Goal: Task Accomplishment & Management: Use online tool/utility

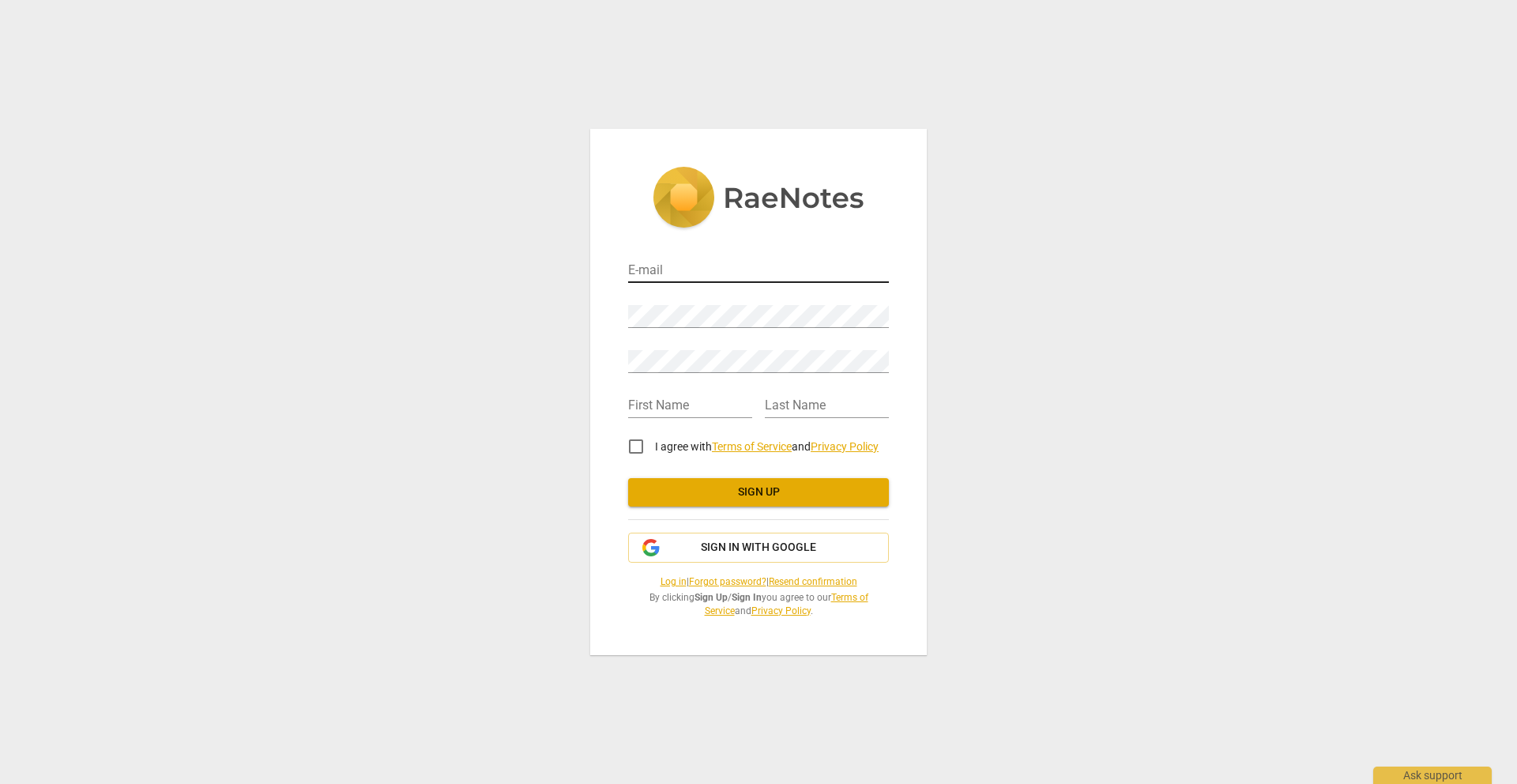
click at [682, 269] on input "email" at bounding box center [758, 271] width 261 height 23
type input "[EMAIL_ADDRESS][DOMAIN_NAME]"
type input "Charlene"
type input "Wilson"
click at [638, 448] on input "I agree with Terms of Service and Privacy Policy" at bounding box center [636, 447] width 38 height 38
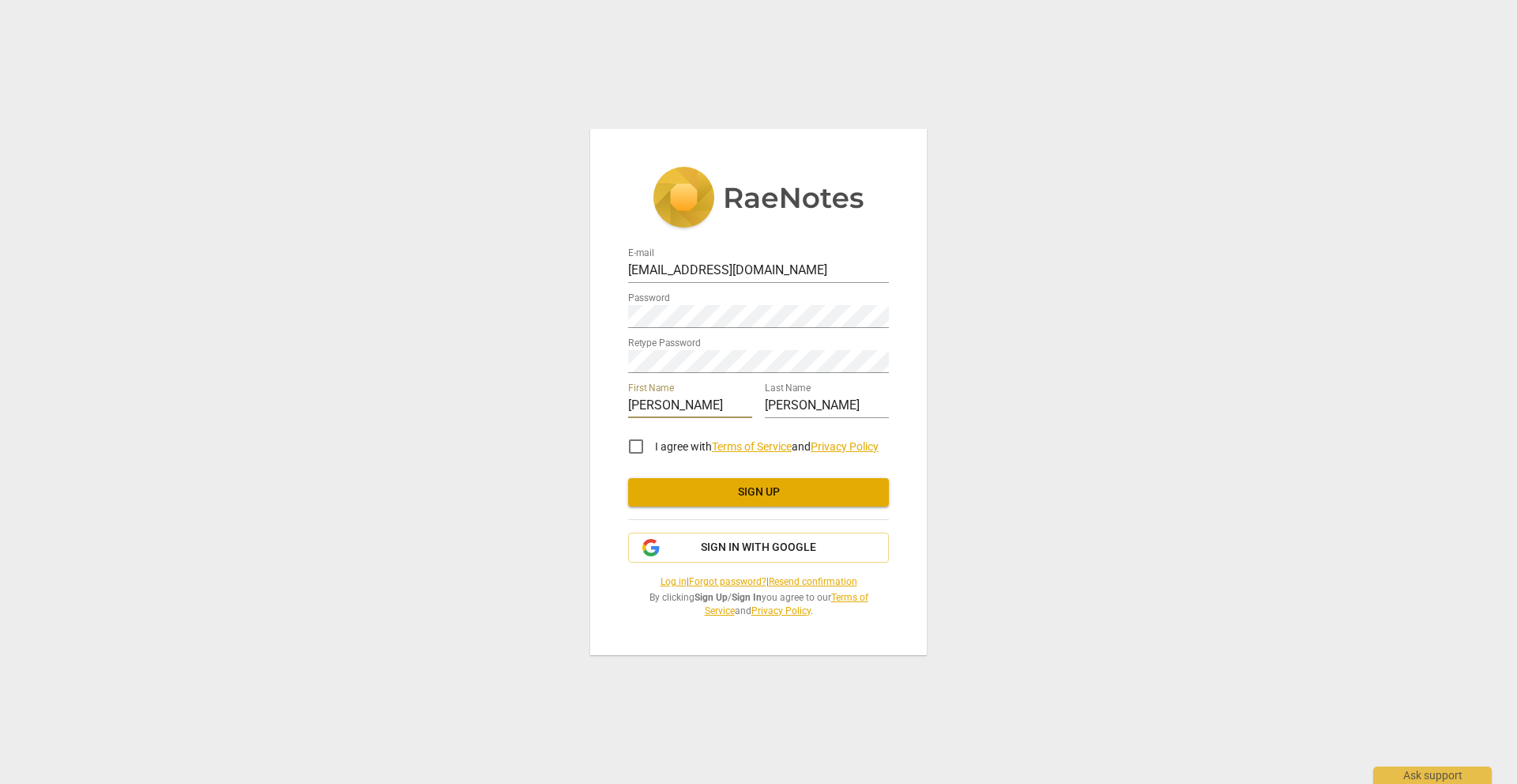
checkbox input "true"
click at [698, 483] on button "Sign up" at bounding box center [758, 492] width 261 height 28
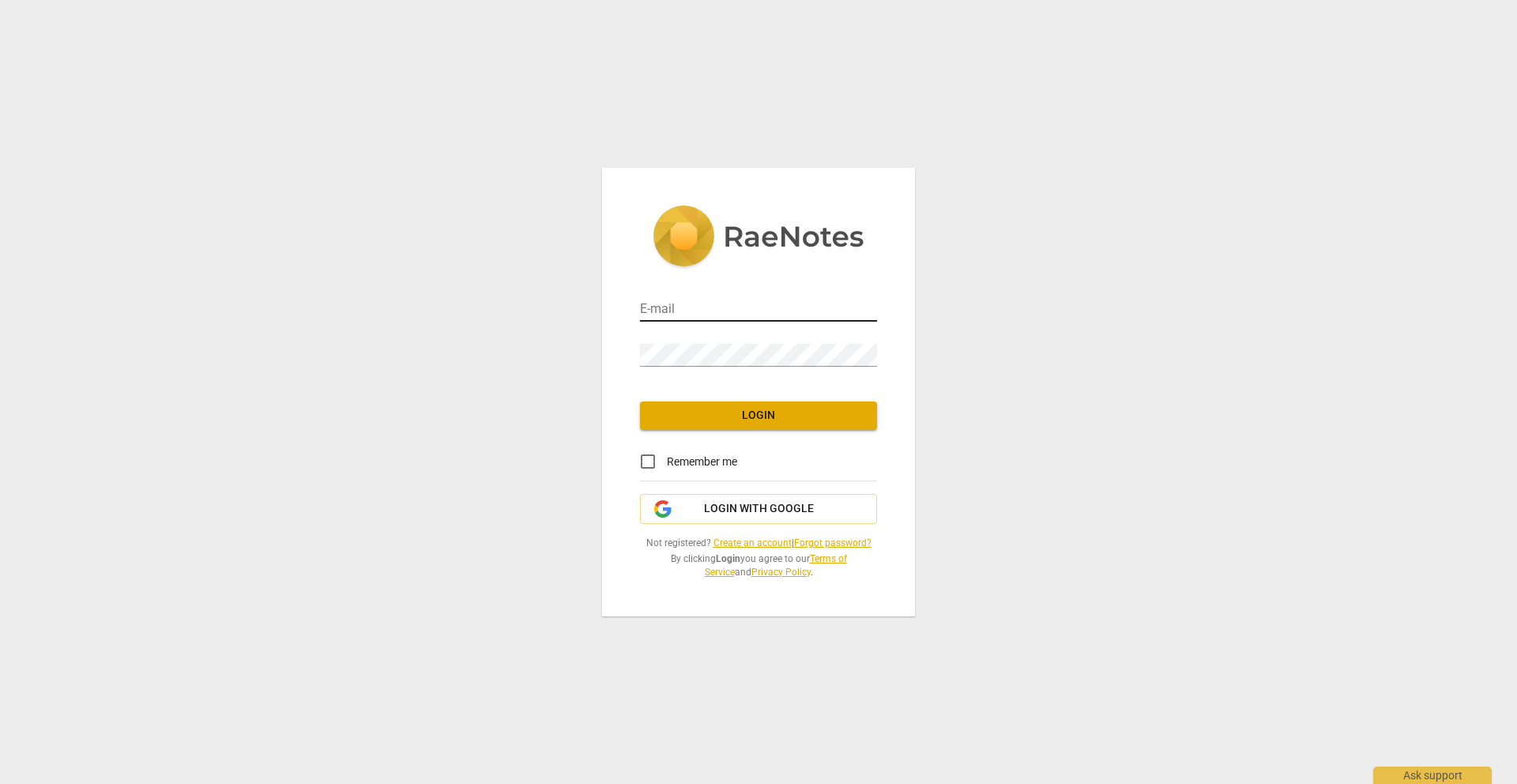
click at [740, 312] on input "email" at bounding box center [758, 310] width 237 height 23
type input "[EMAIL_ADDRESS][DOMAIN_NAME]"
click at [763, 418] on span "Login" at bounding box center [758, 416] width 212 height 16
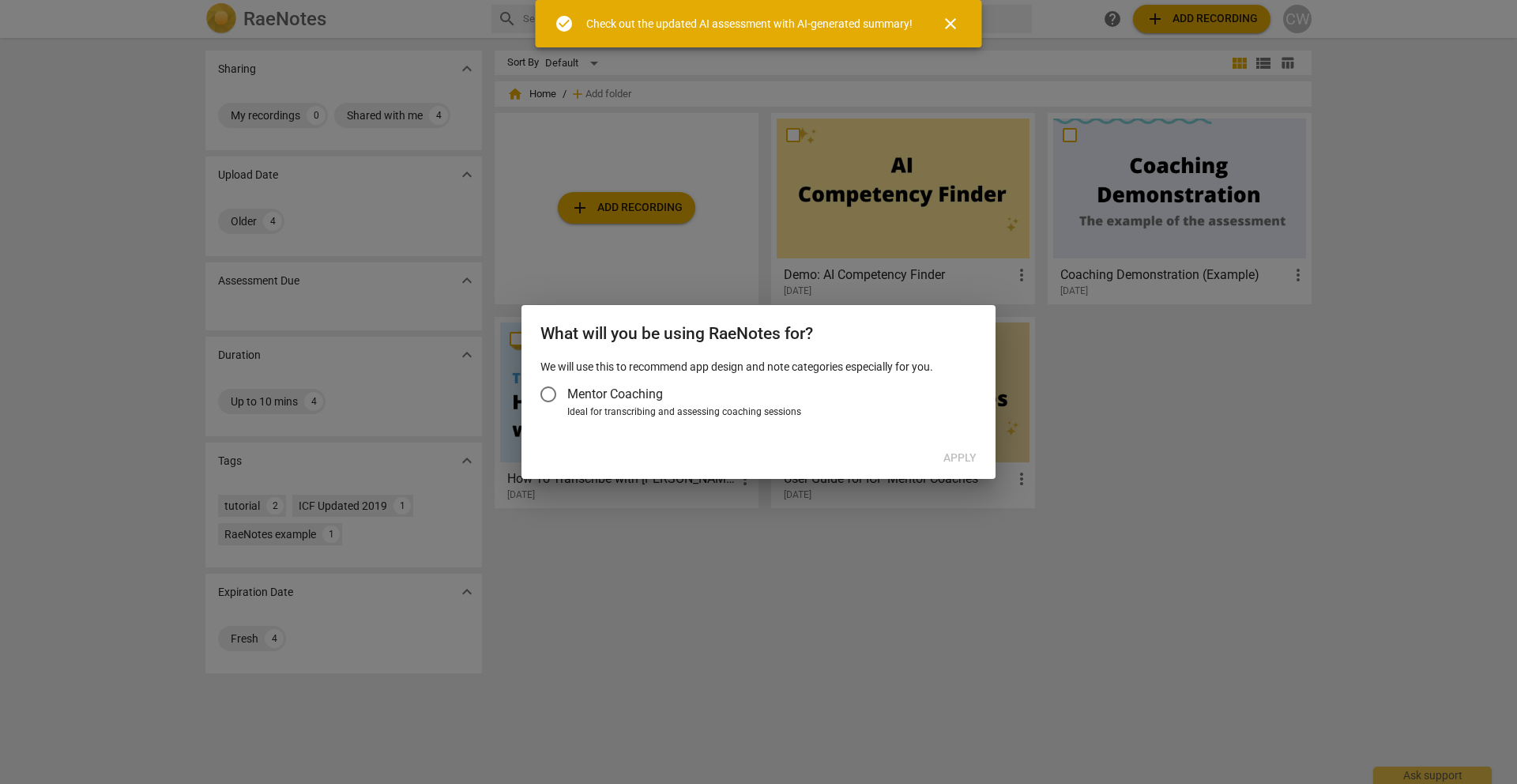
click at [548, 386] on input "Mentor Coaching" at bounding box center [548, 394] width 38 height 38
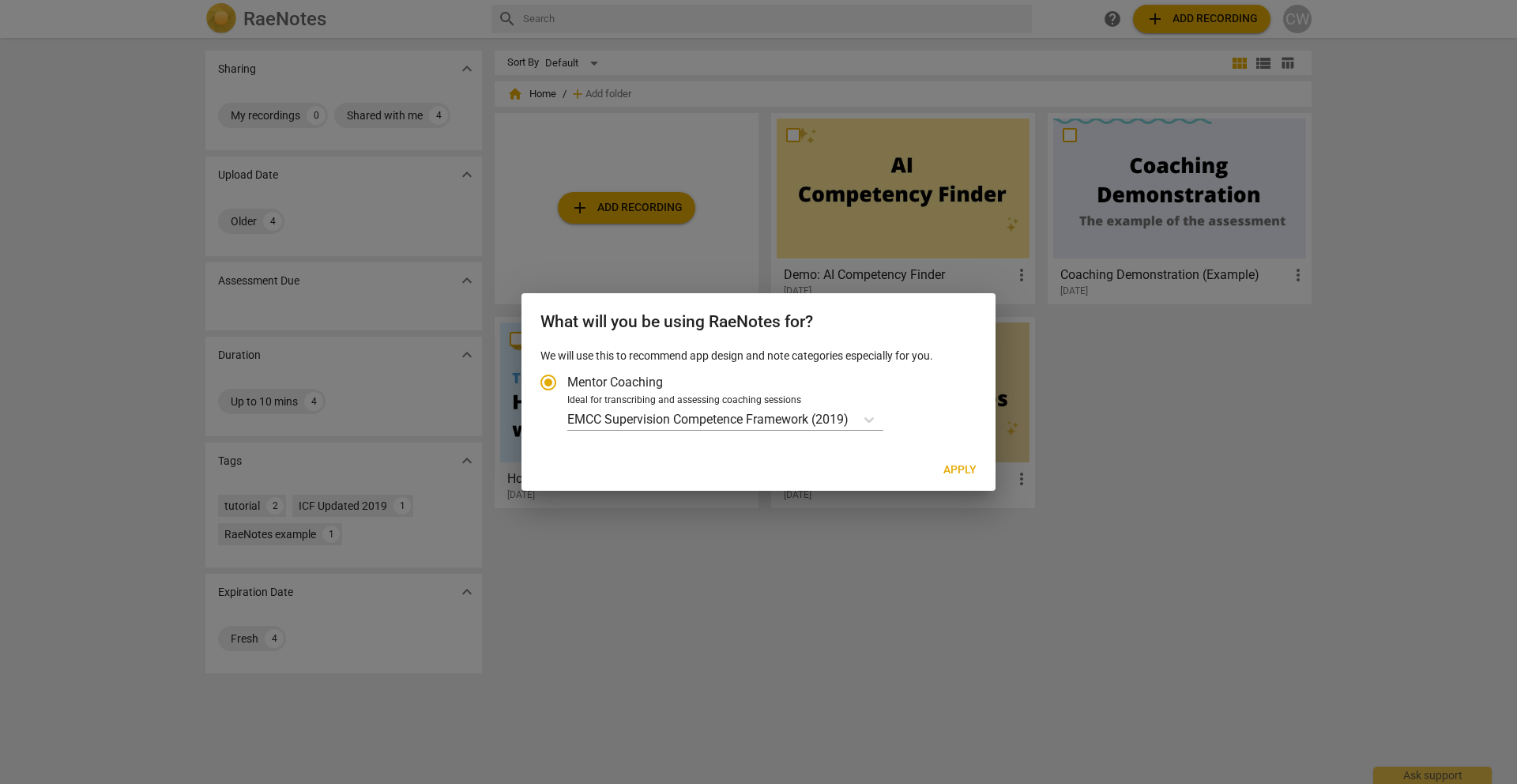
click at [952, 471] on span "Apply" at bounding box center [960, 469] width 33 height 16
radio input "false"
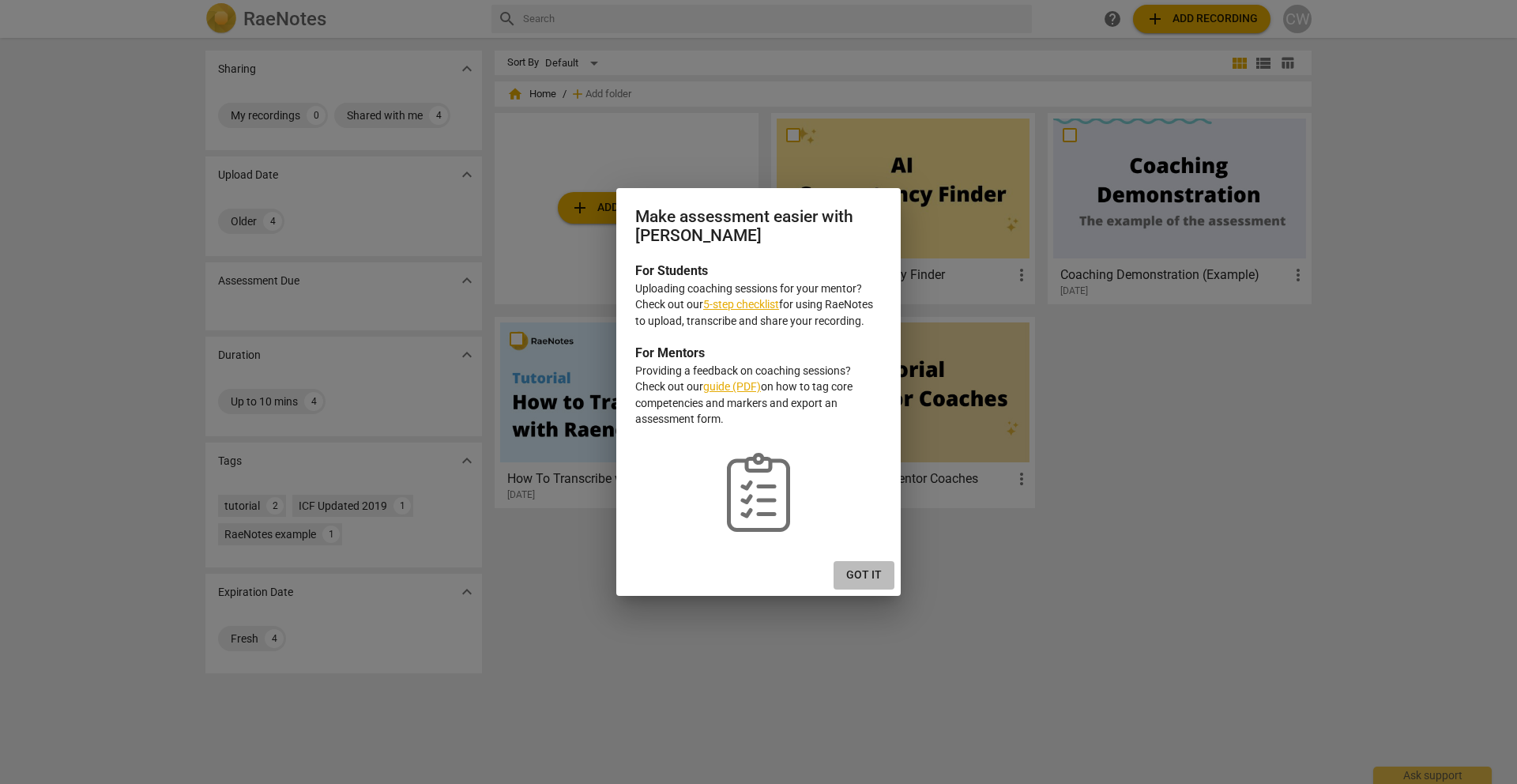
click at [873, 575] on span "Got it" at bounding box center [864, 575] width 36 height 16
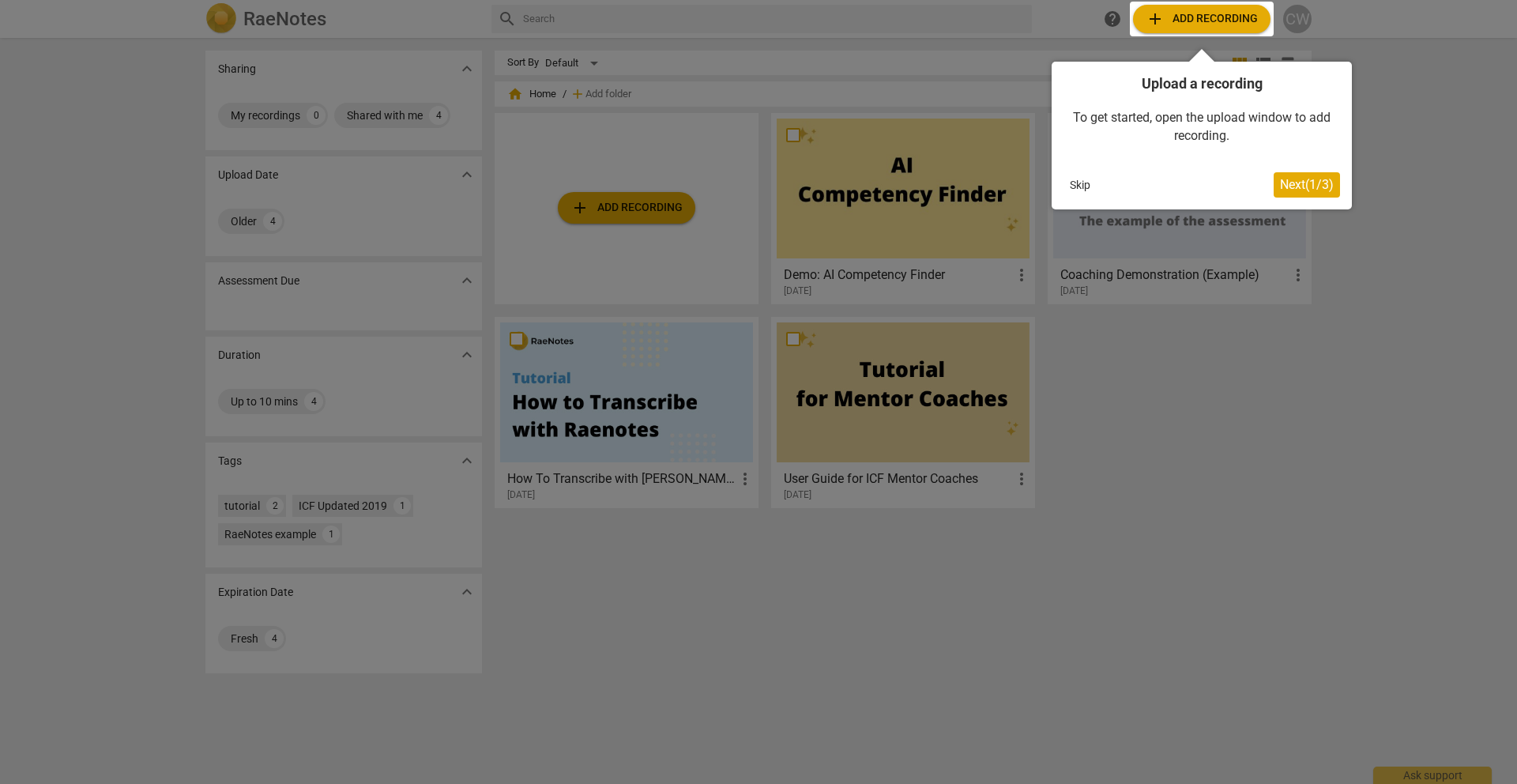
click at [1290, 186] on span "Next ( 1 / 3 )" at bounding box center [1306, 184] width 54 height 15
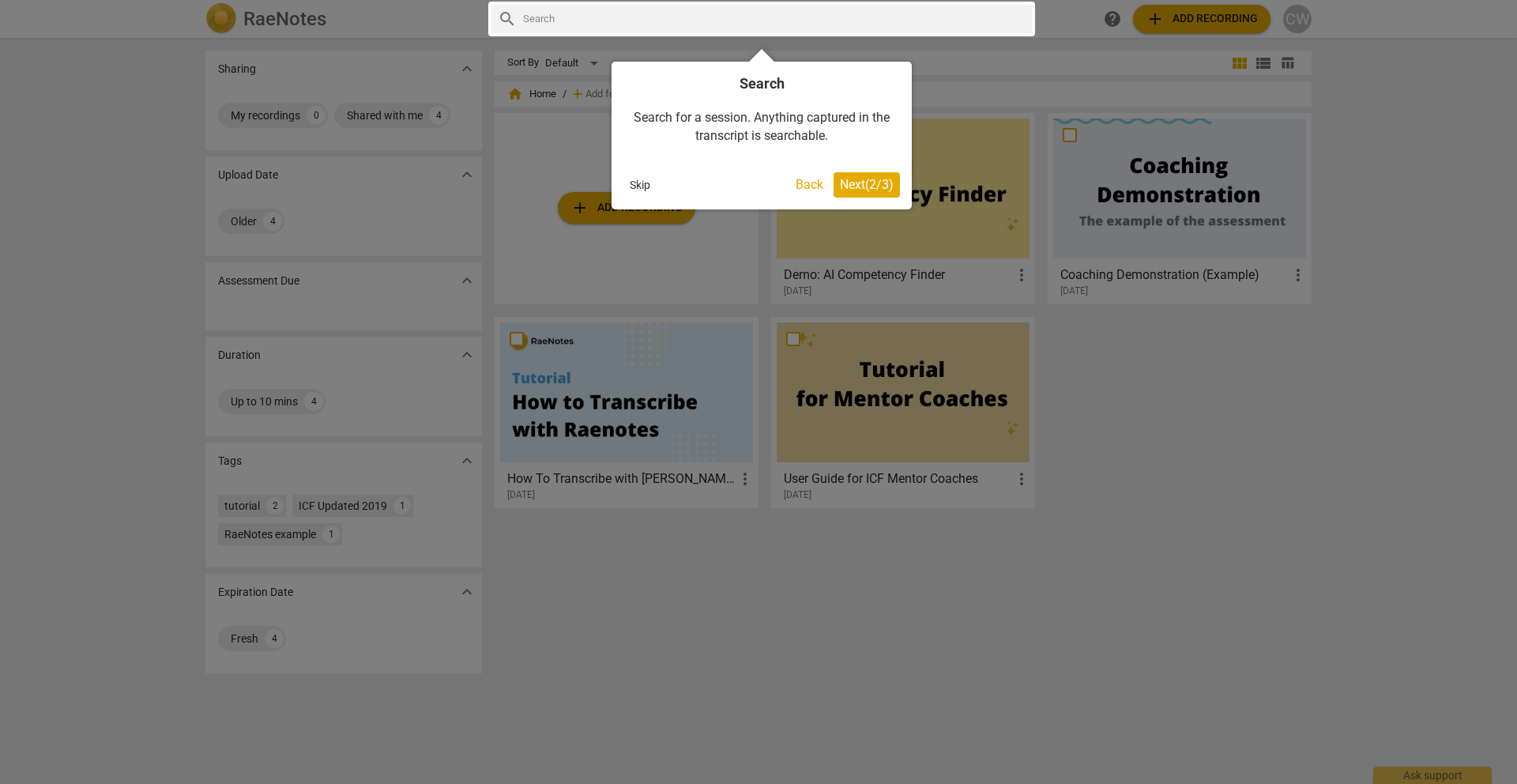
click at [858, 187] on span "Next ( 2 / 3 )" at bounding box center [866, 184] width 54 height 15
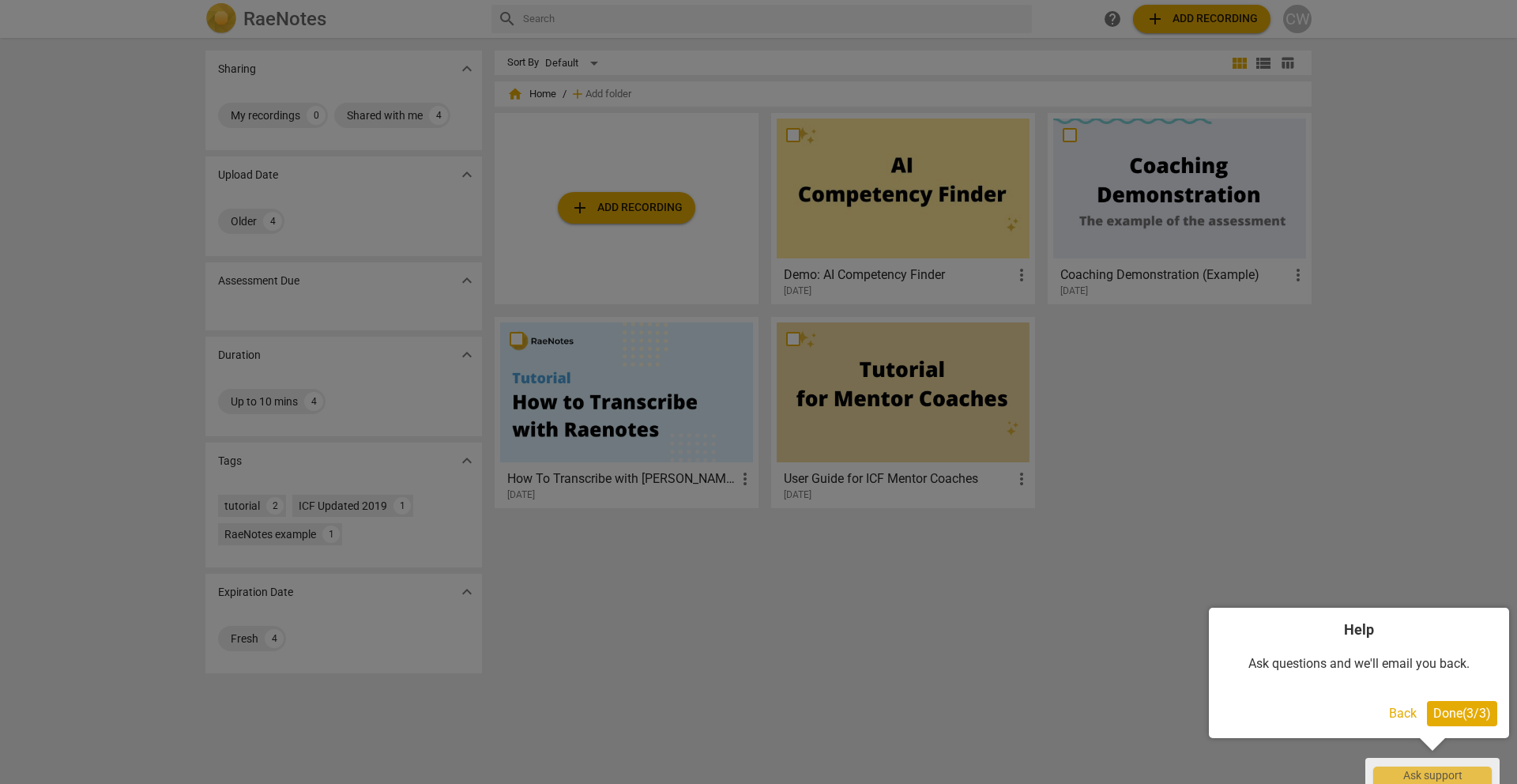
click at [655, 198] on div at bounding box center [758, 392] width 1517 height 784
click at [1457, 719] on span "Done ( 3 / 3 )" at bounding box center [1461, 713] width 58 height 15
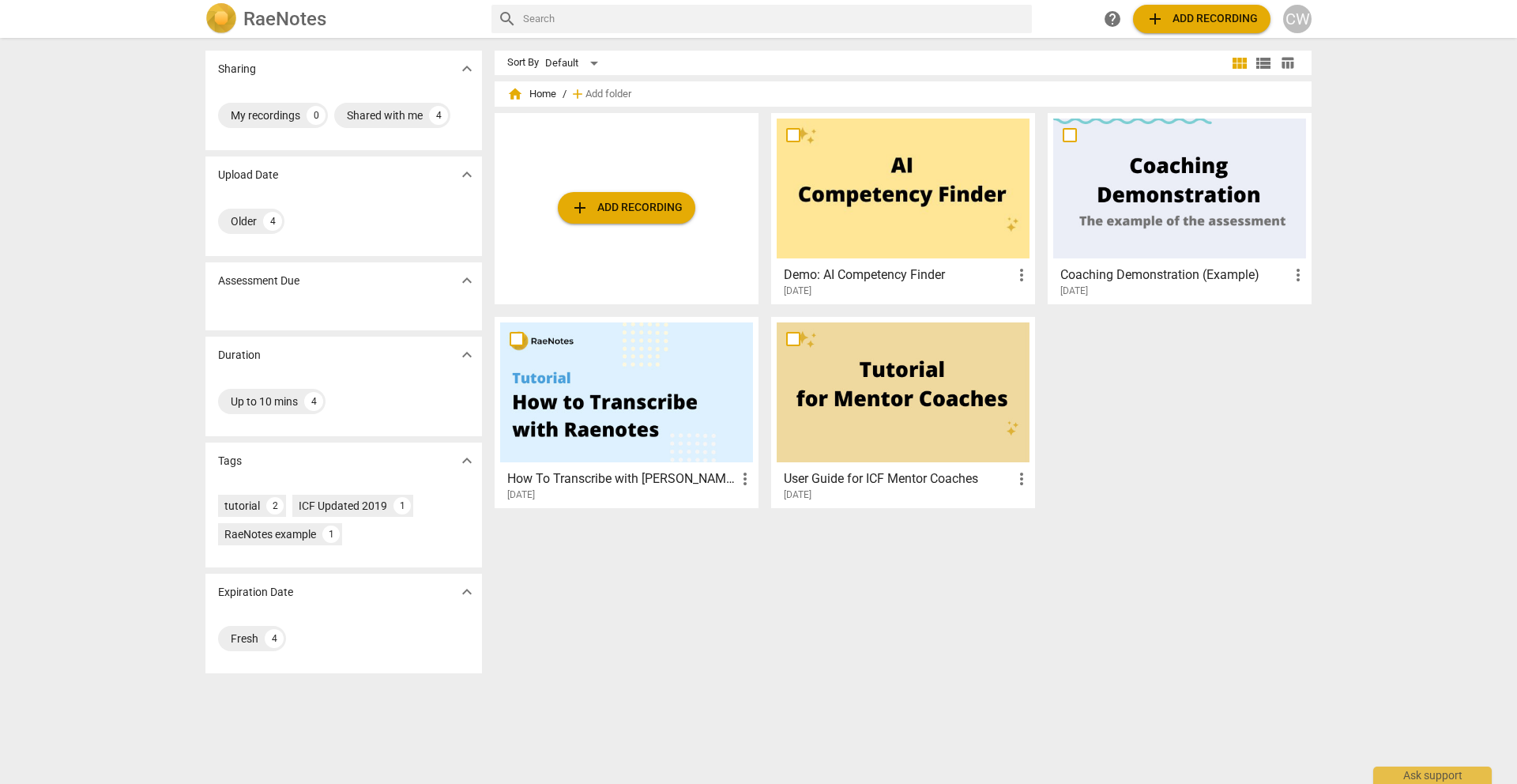
click at [1192, 25] on span "add Add recording" at bounding box center [1202, 19] width 112 height 19
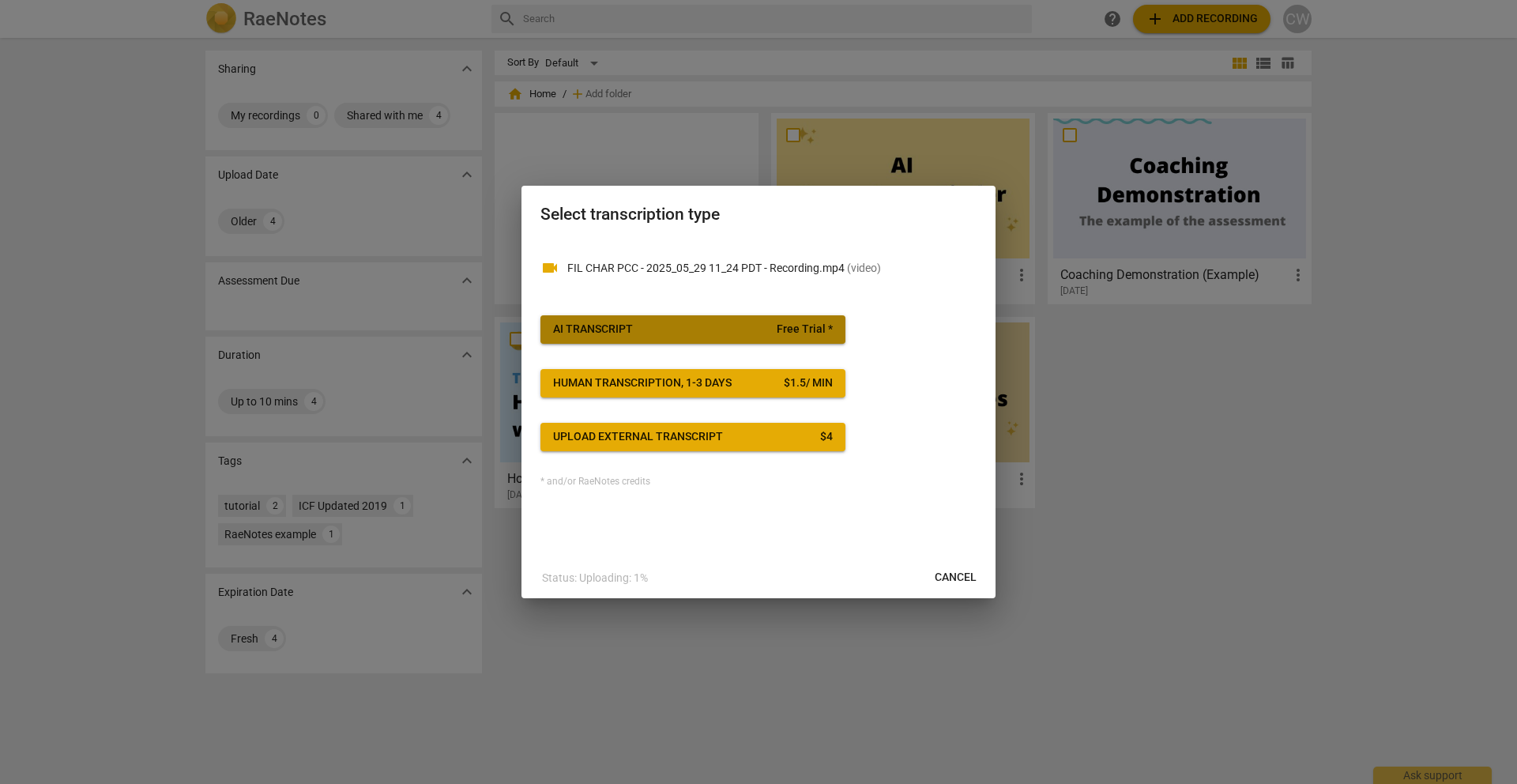
click at [707, 332] on span "AI Transcript Free Trial *" at bounding box center [692, 329] width 280 height 16
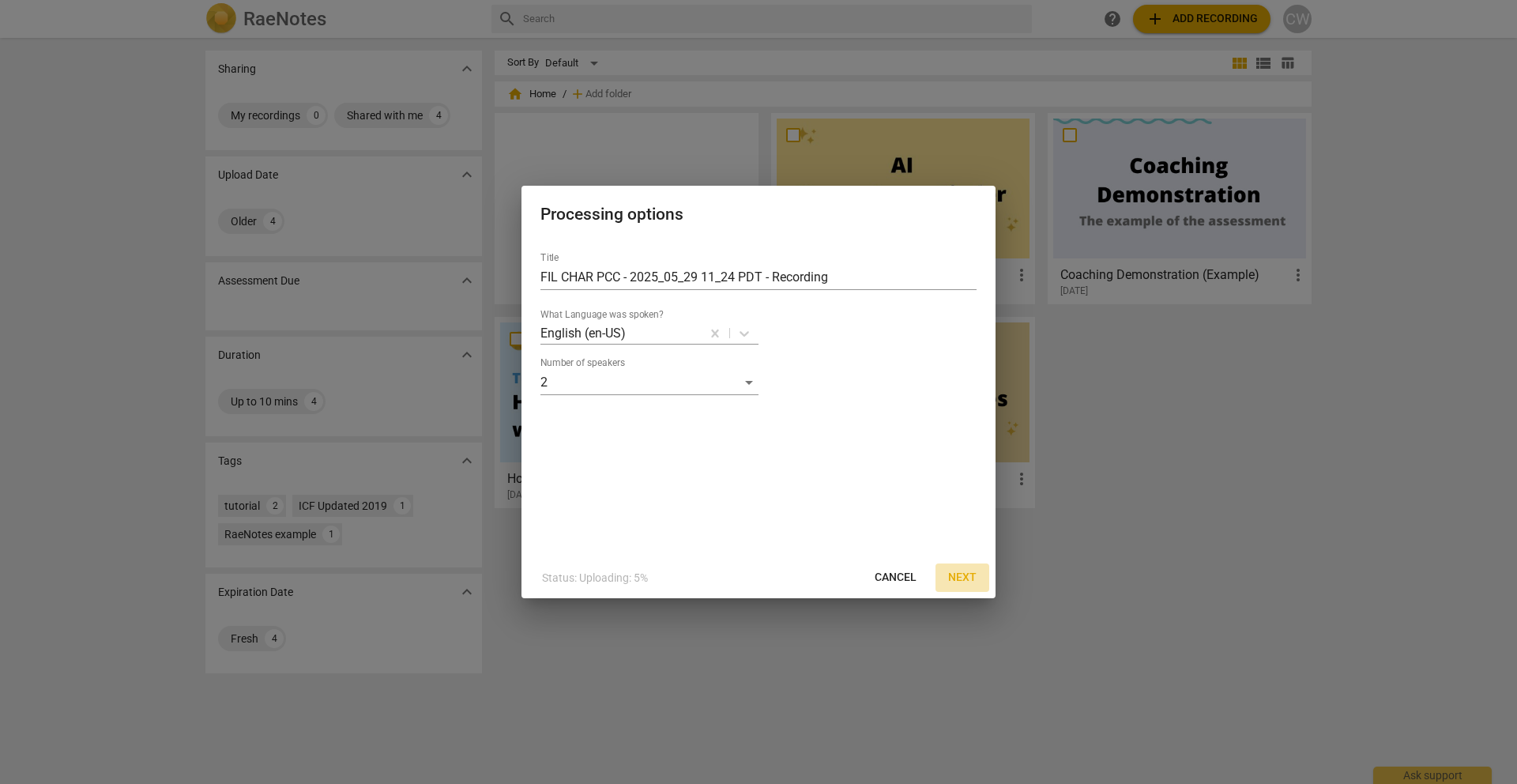
click at [959, 577] on span "Next" at bounding box center [963, 577] width 28 height 16
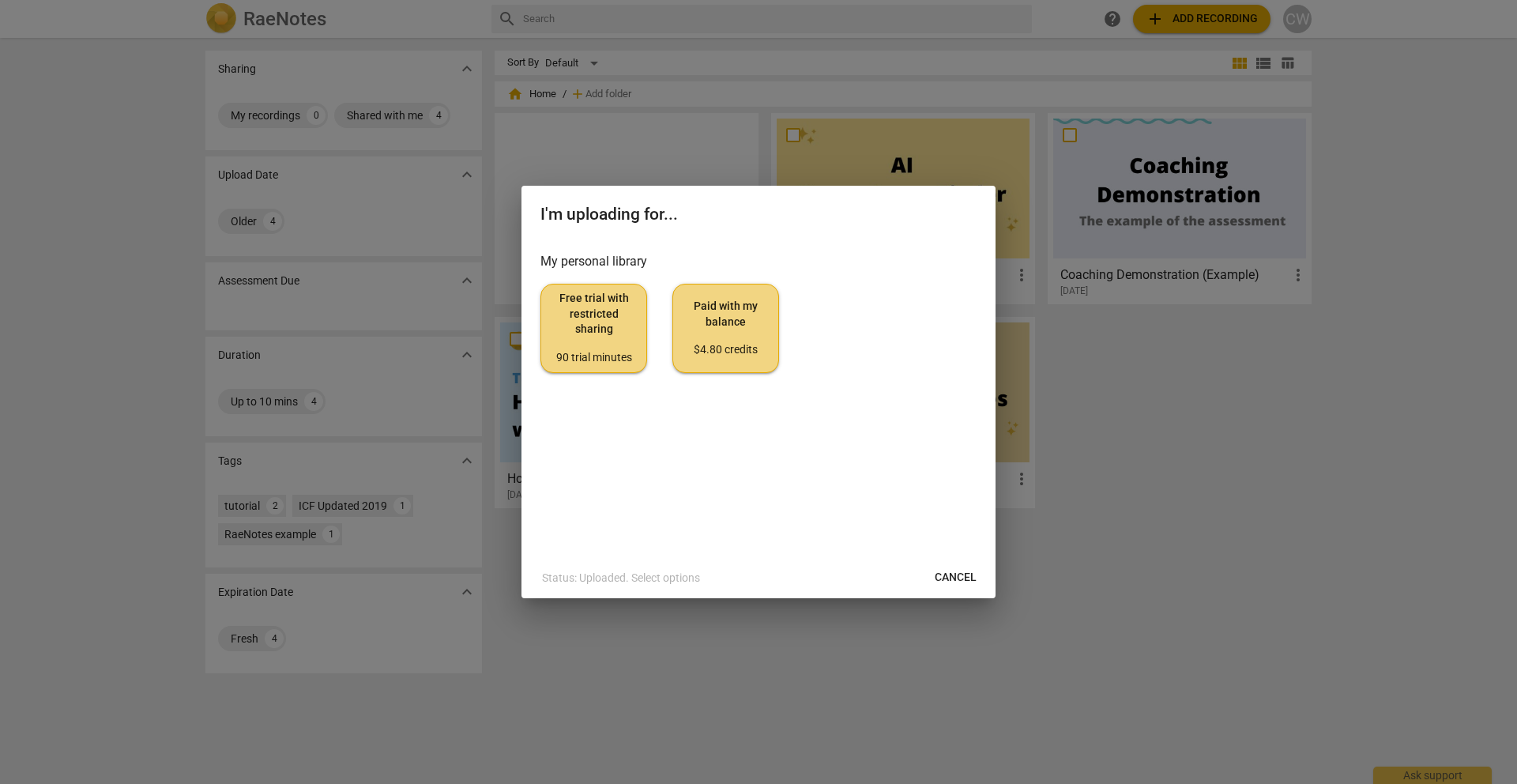
click at [753, 316] on span "Paid with my balance $4.80 credits" at bounding box center [725, 328] width 79 height 60
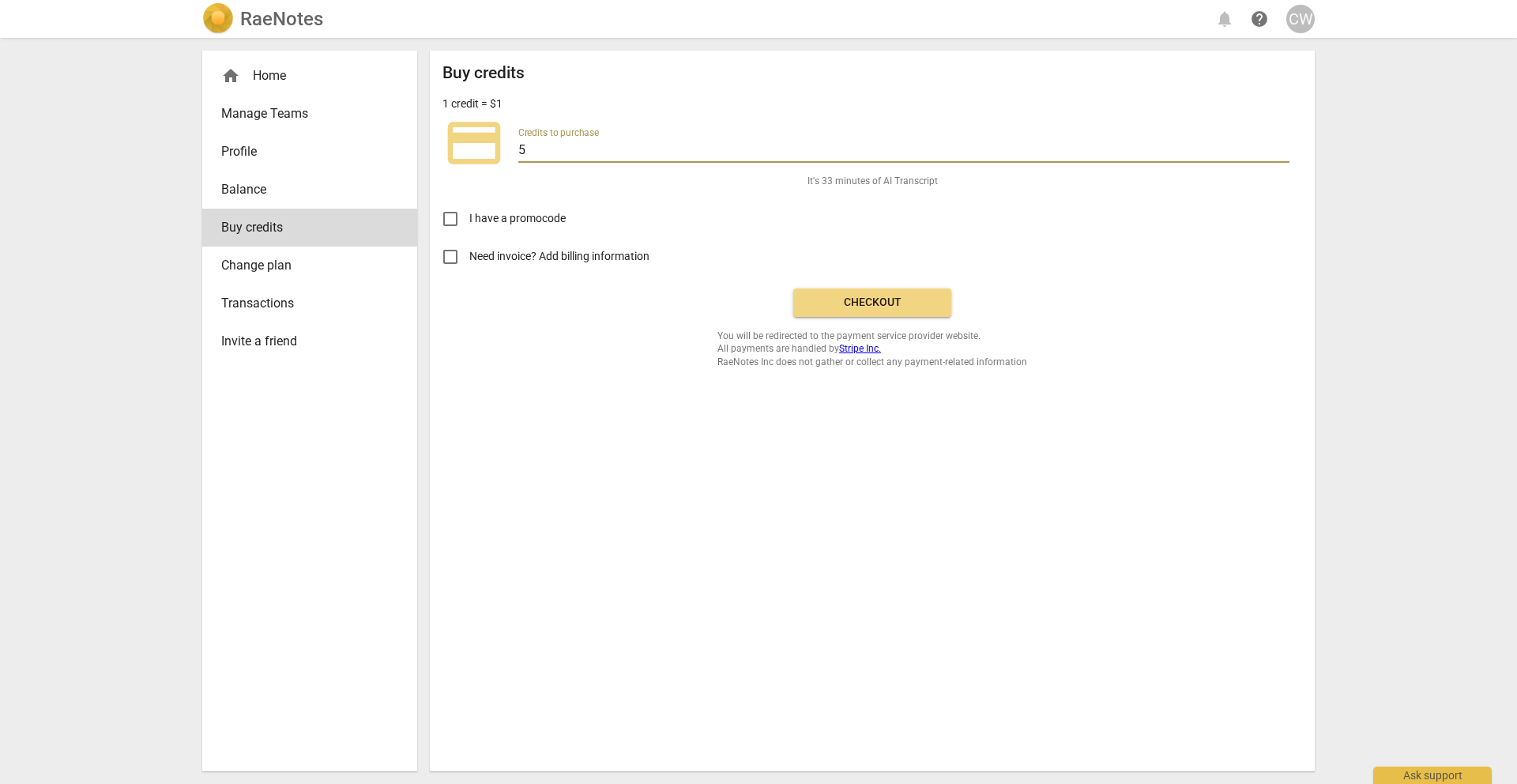
click at [516, 152] on div "credit_card Credits to purchase 5" at bounding box center [872, 143] width 860 height 63
type input "3"
type input "2"
type input "15"
click at [846, 307] on span "Checkout" at bounding box center [872, 302] width 133 height 16
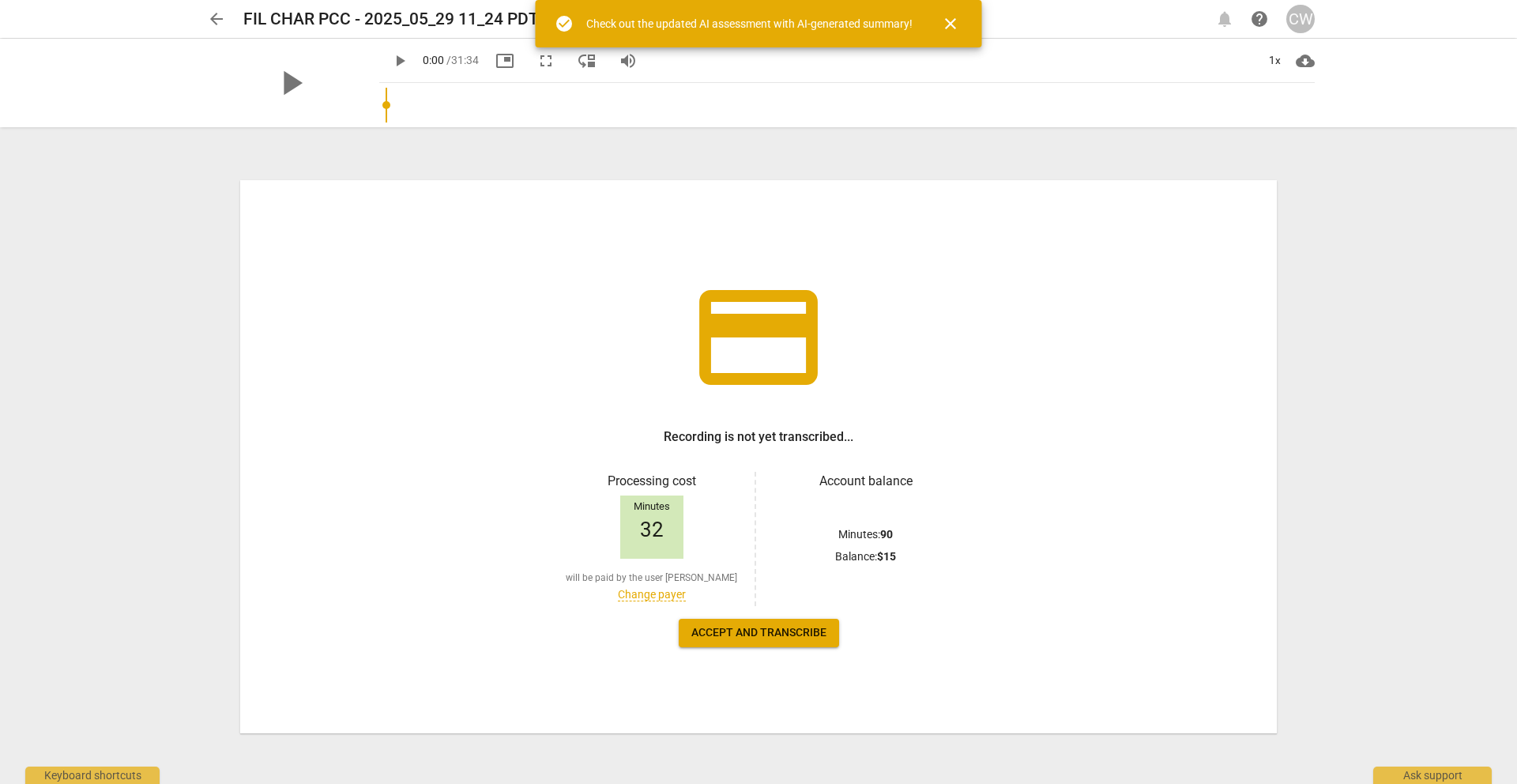
click at [785, 637] on span "Accept and transcribe" at bounding box center [758, 633] width 135 height 16
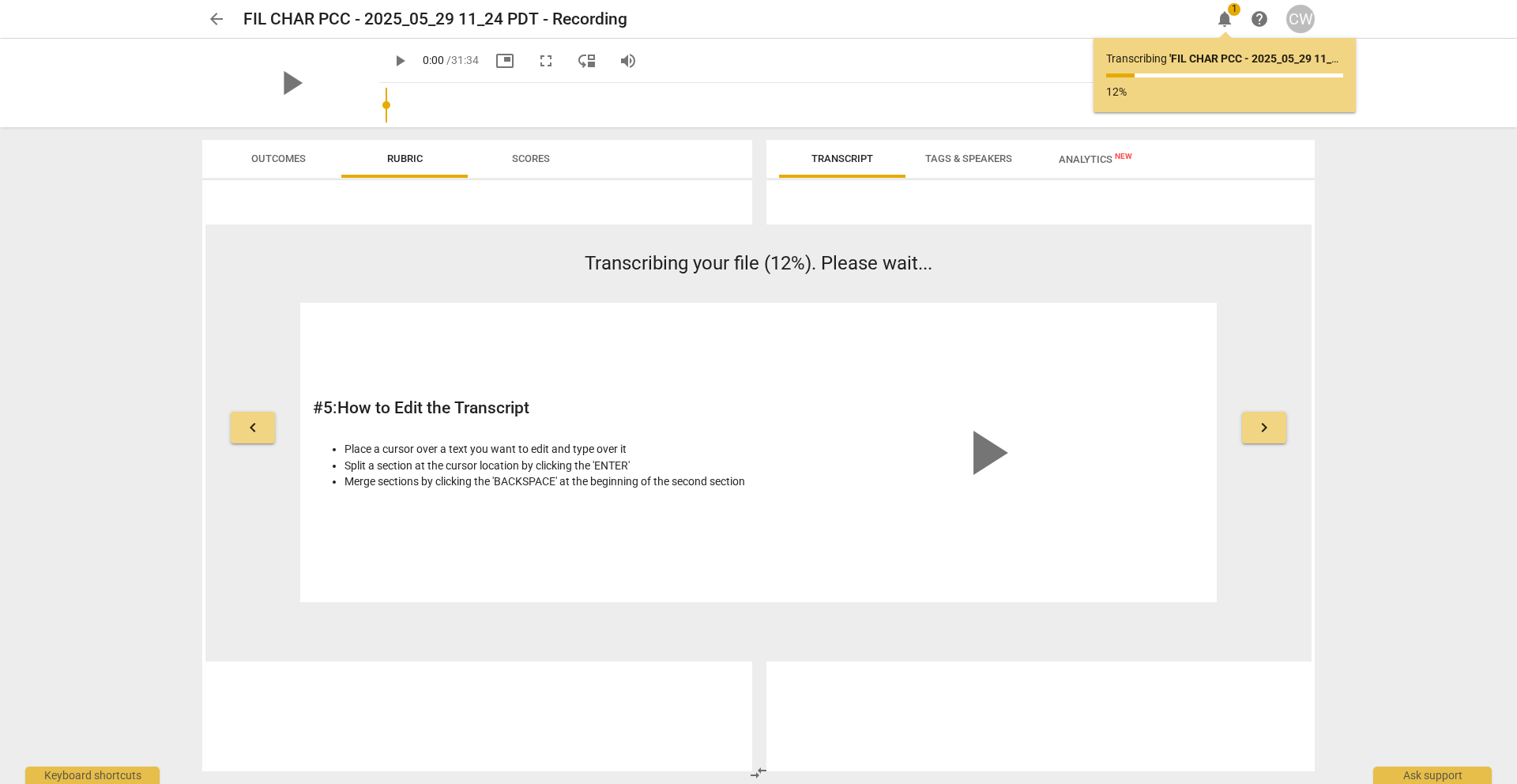
click at [1258, 432] on span "keyboard_arrow_right" at bounding box center [1264, 427] width 19 height 19
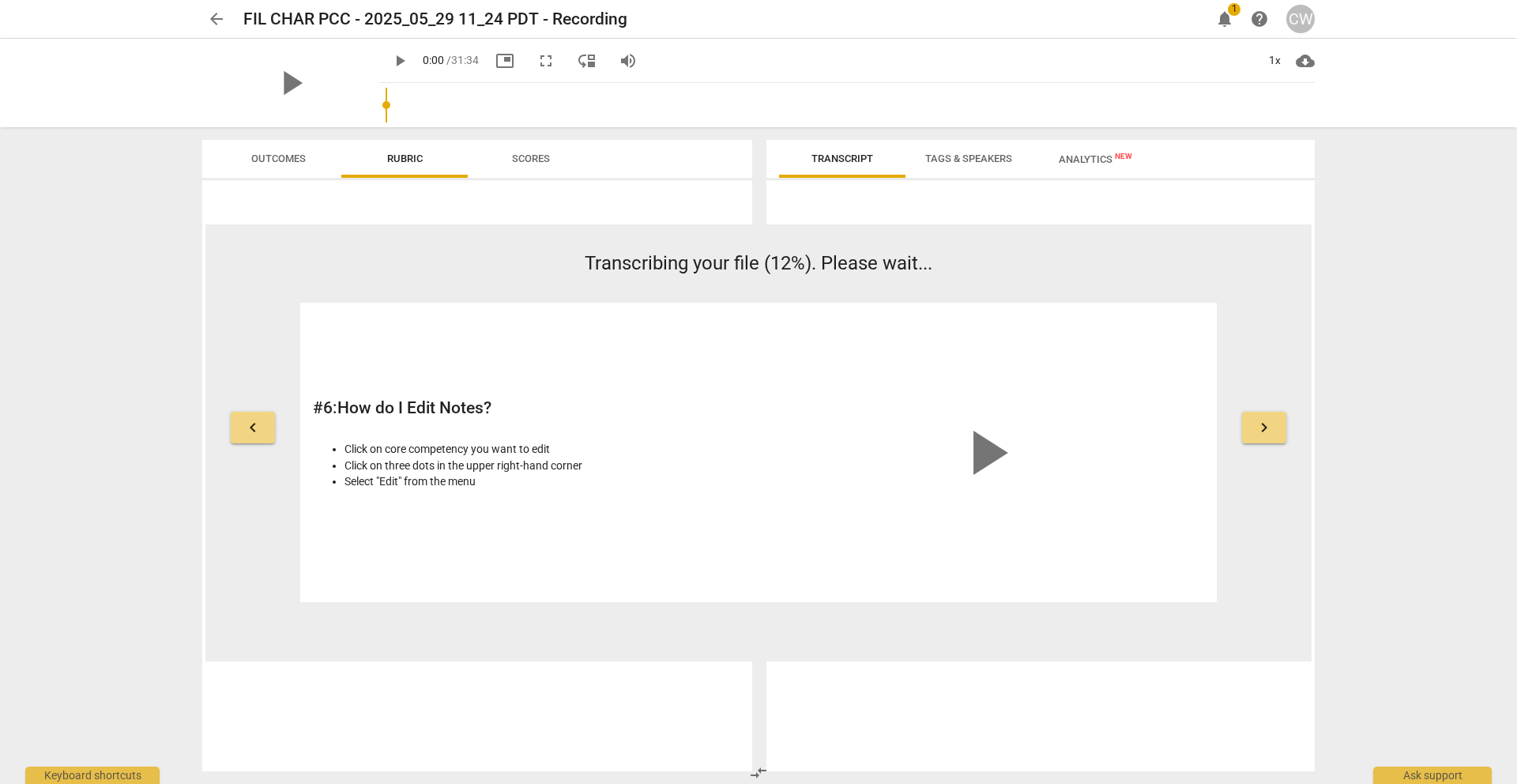
click at [1258, 432] on span "keyboard_arrow_right" at bounding box center [1264, 427] width 19 height 19
click at [1258, 433] on span "keyboard_arrow_right" at bounding box center [1264, 427] width 19 height 19
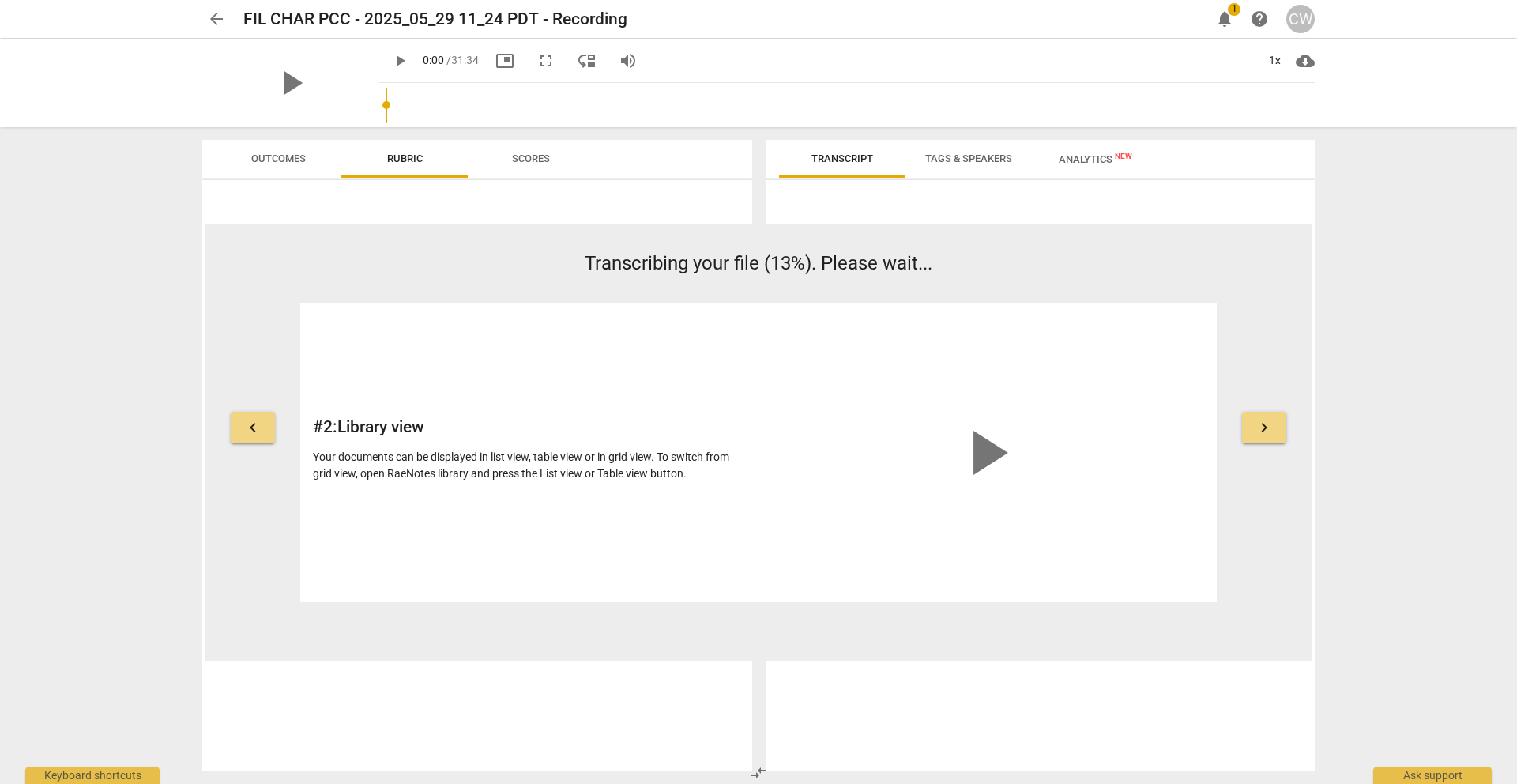
click at [1226, 16] on span "notifications" at bounding box center [1224, 19] width 19 height 19
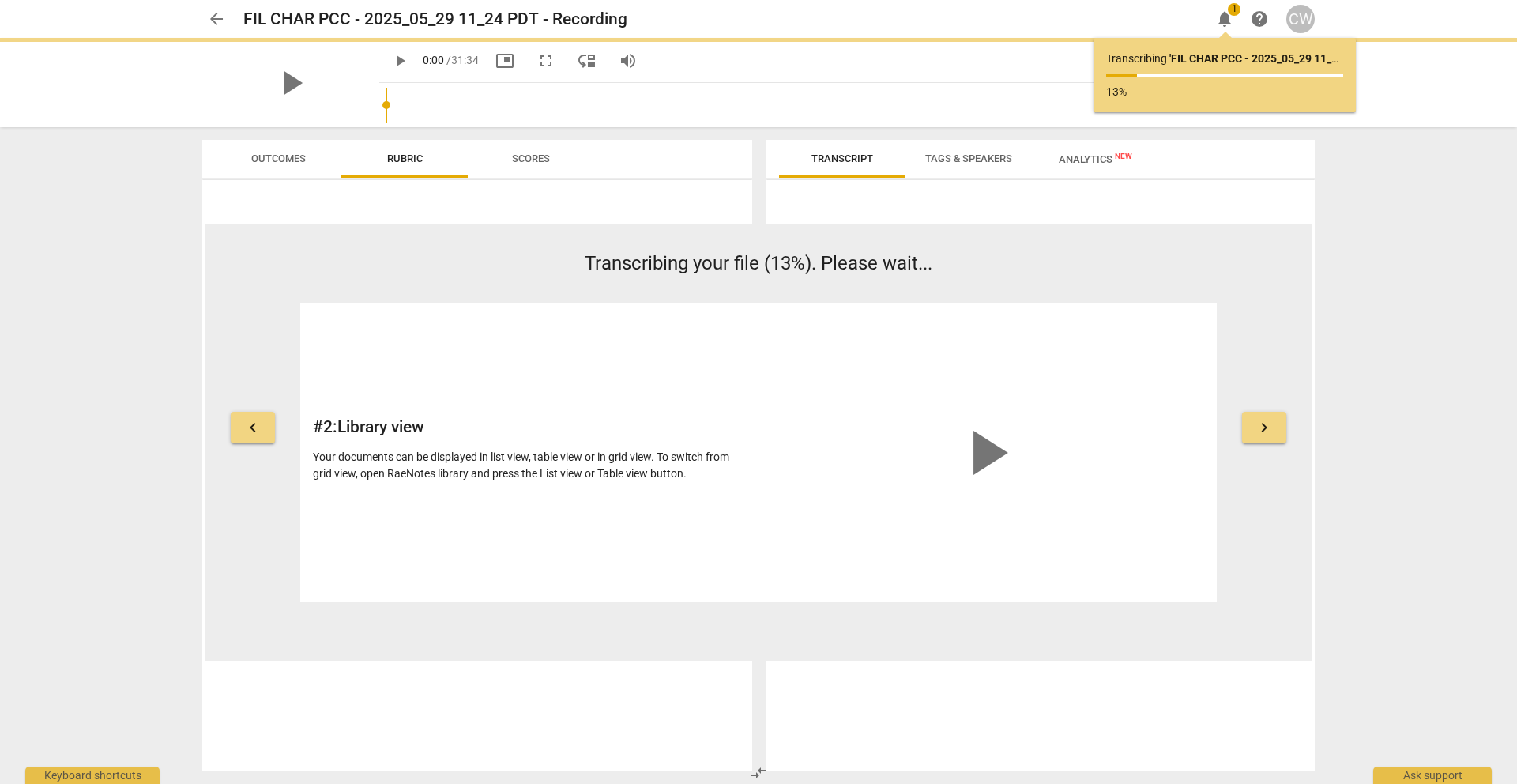
click at [1226, 16] on span "notifications" at bounding box center [1224, 19] width 19 height 19
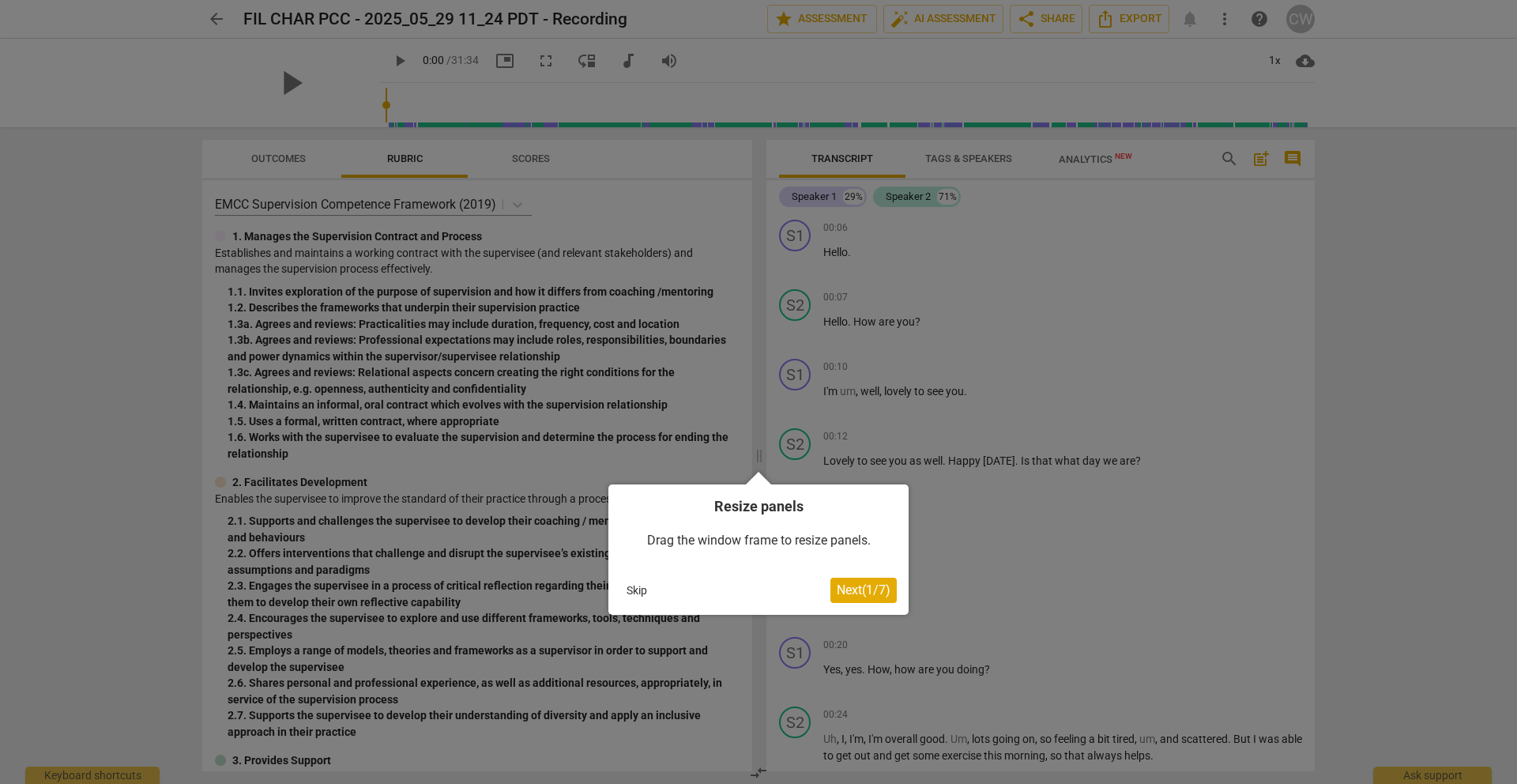
click at [869, 590] on span "Next ( 1 / 7 )" at bounding box center [863, 589] width 54 height 15
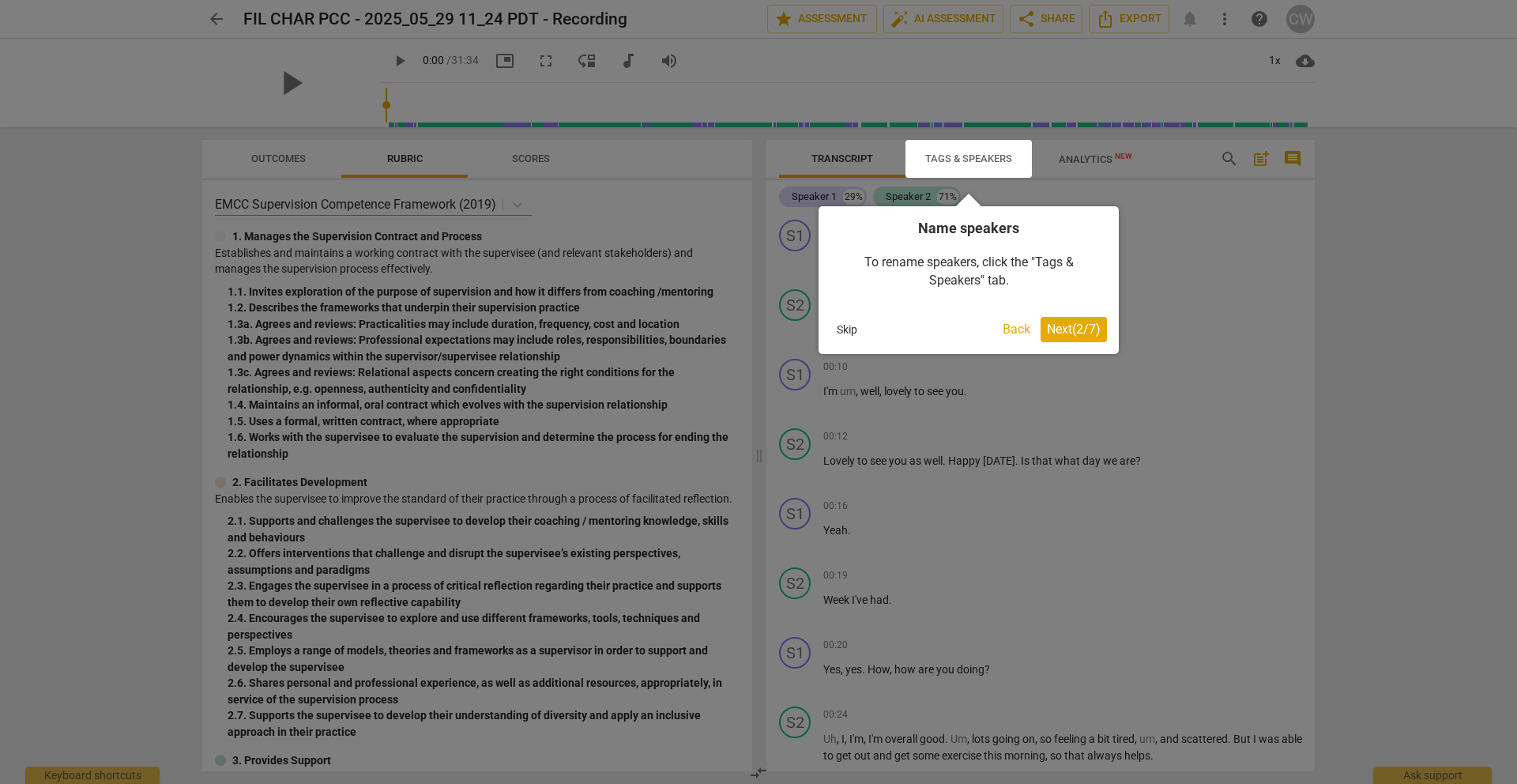
click at [1078, 329] on span "Next ( 2 / 7 )" at bounding box center [1073, 329] width 54 height 15
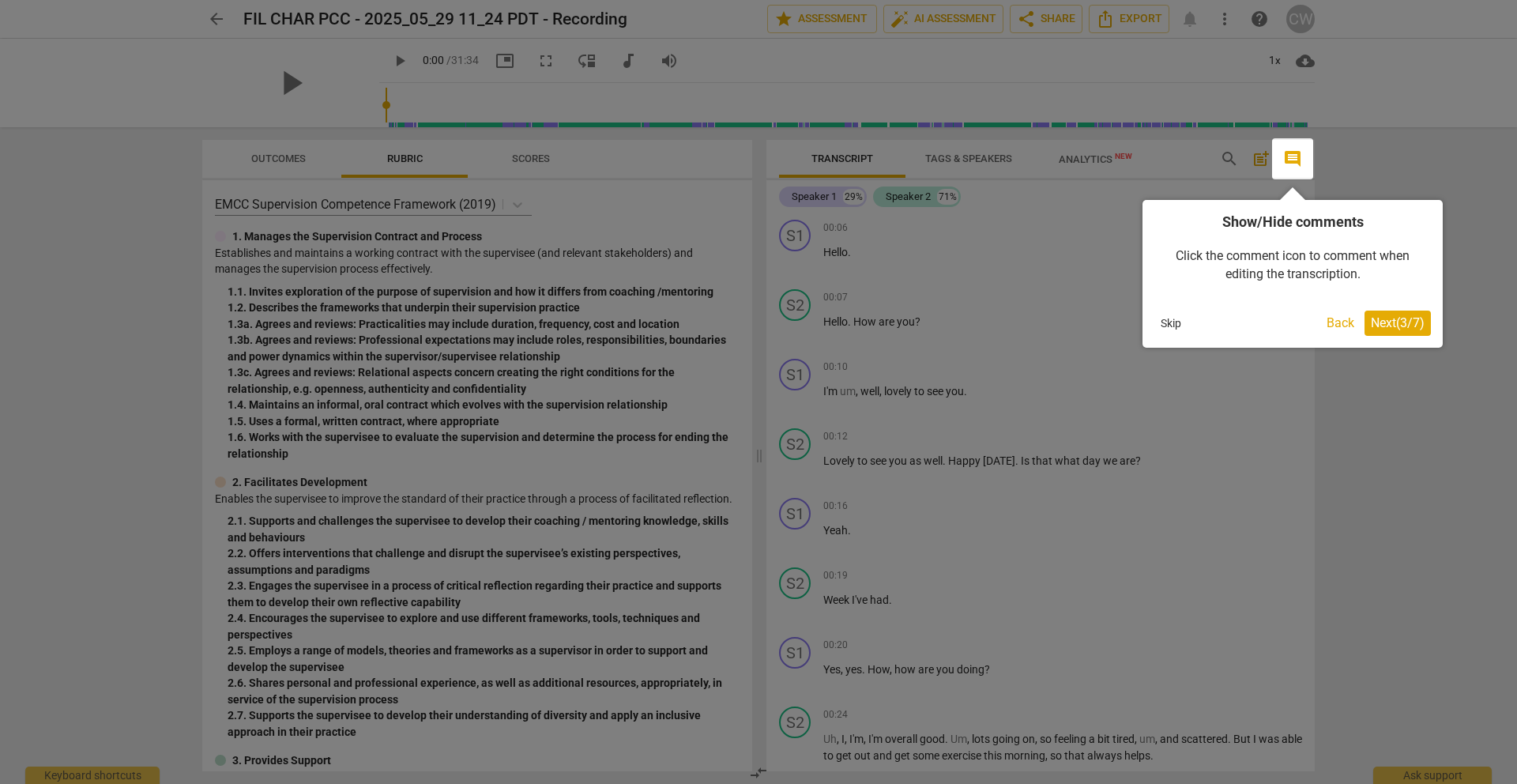
click at [1389, 323] on span "Next ( 3 / 7 )" at bounding box center [1397, 323] width 54 height 15
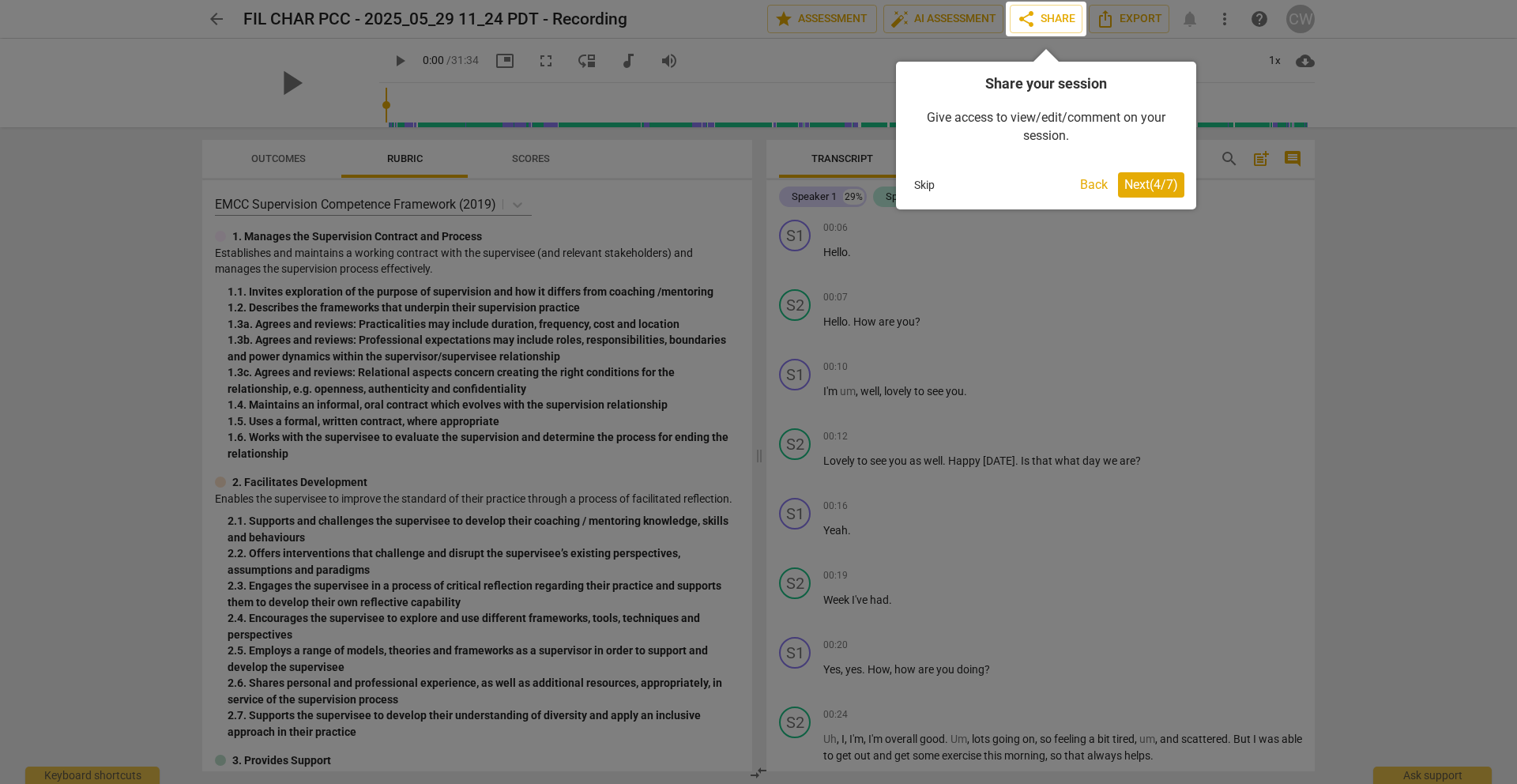
click at [1162, 186] on span "Next ( 4 / 7 )" at bounding box center [1151, 184] width 54 height 15
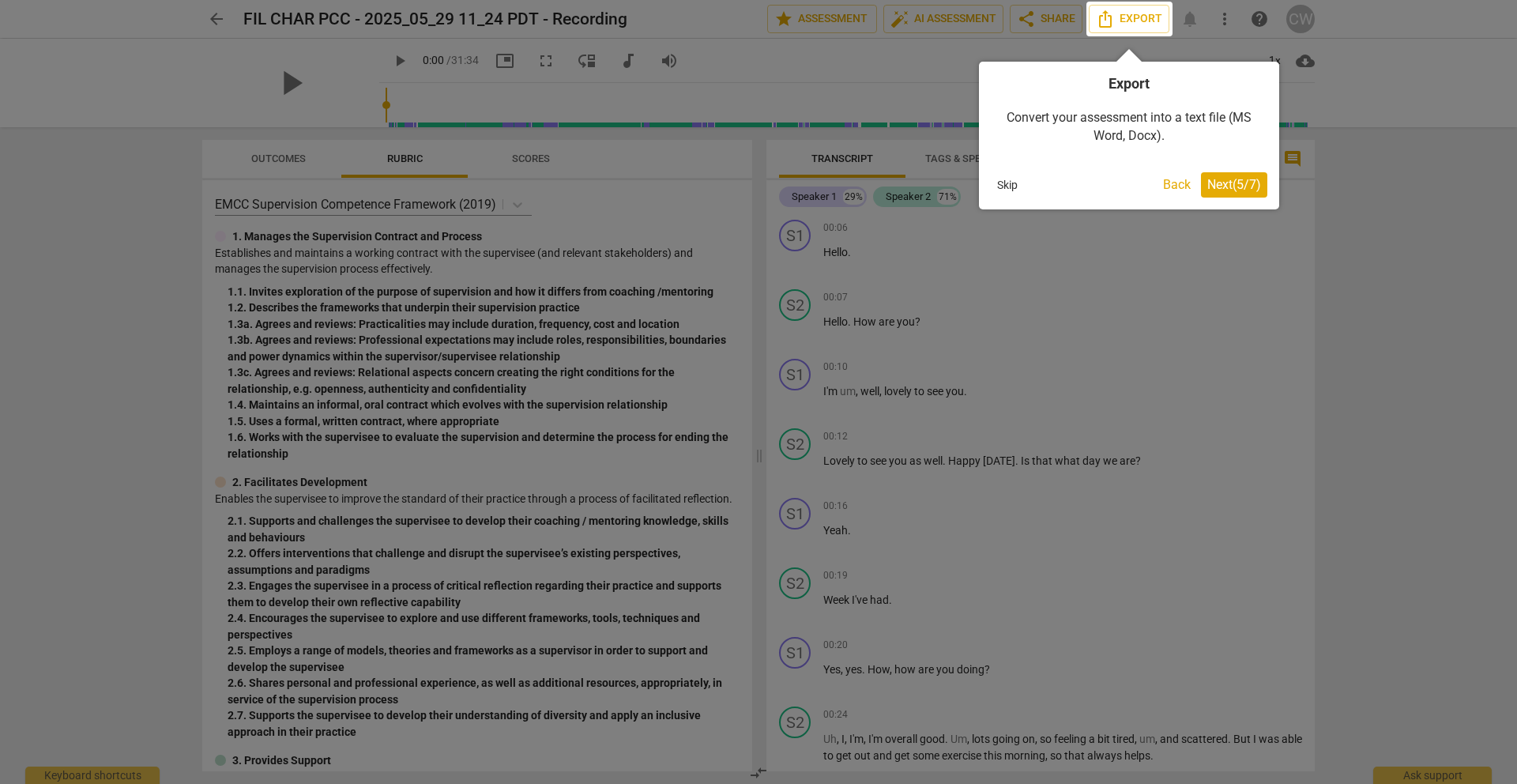
click at [1222, 185] on span "Next ( 5 / 7 )" at bounding box center [1234, 184] width 54 height 15
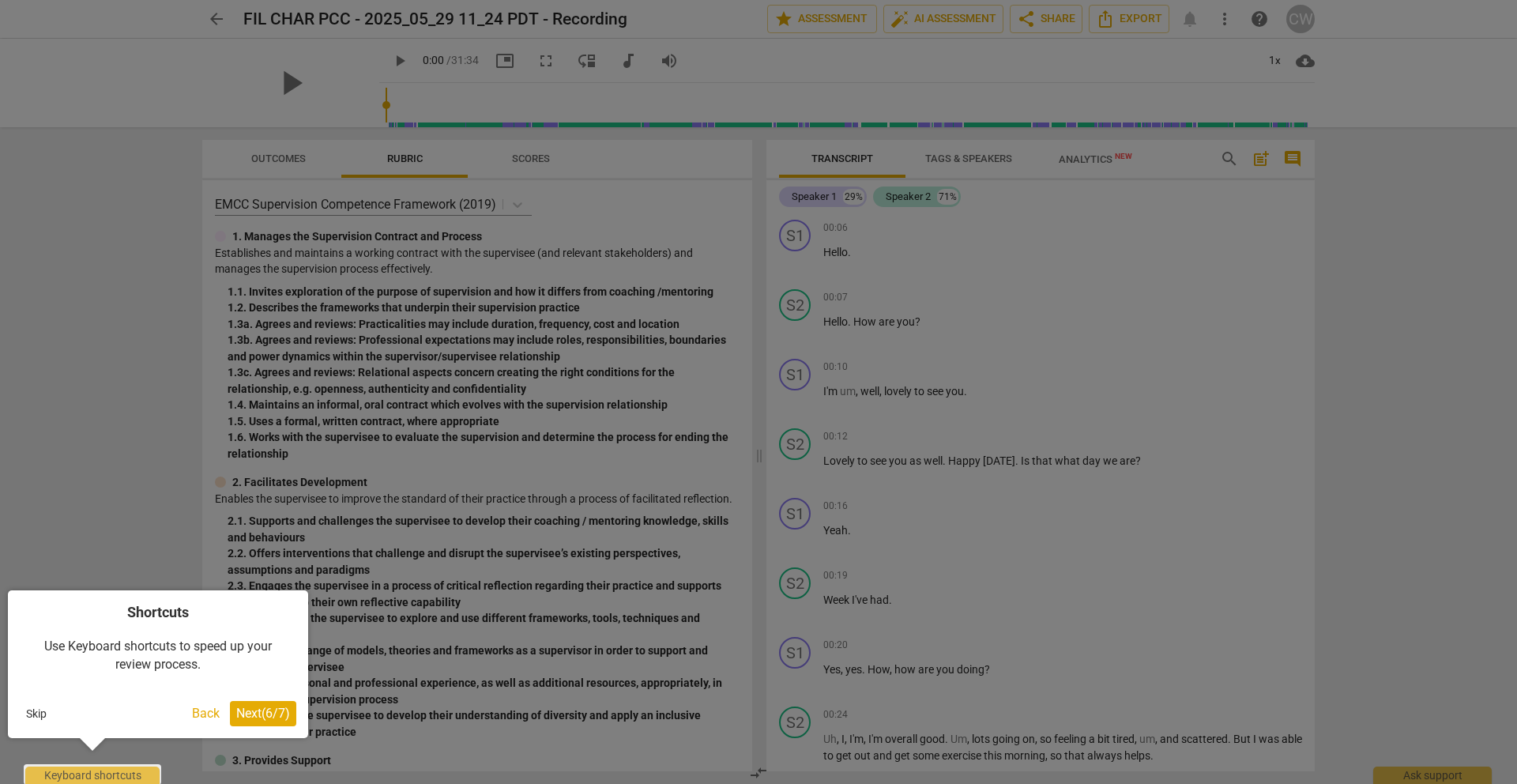
click at [263, 710] on span "Next ( 6 / 7 )" at bounding box center [263, 713] width 54 height 15
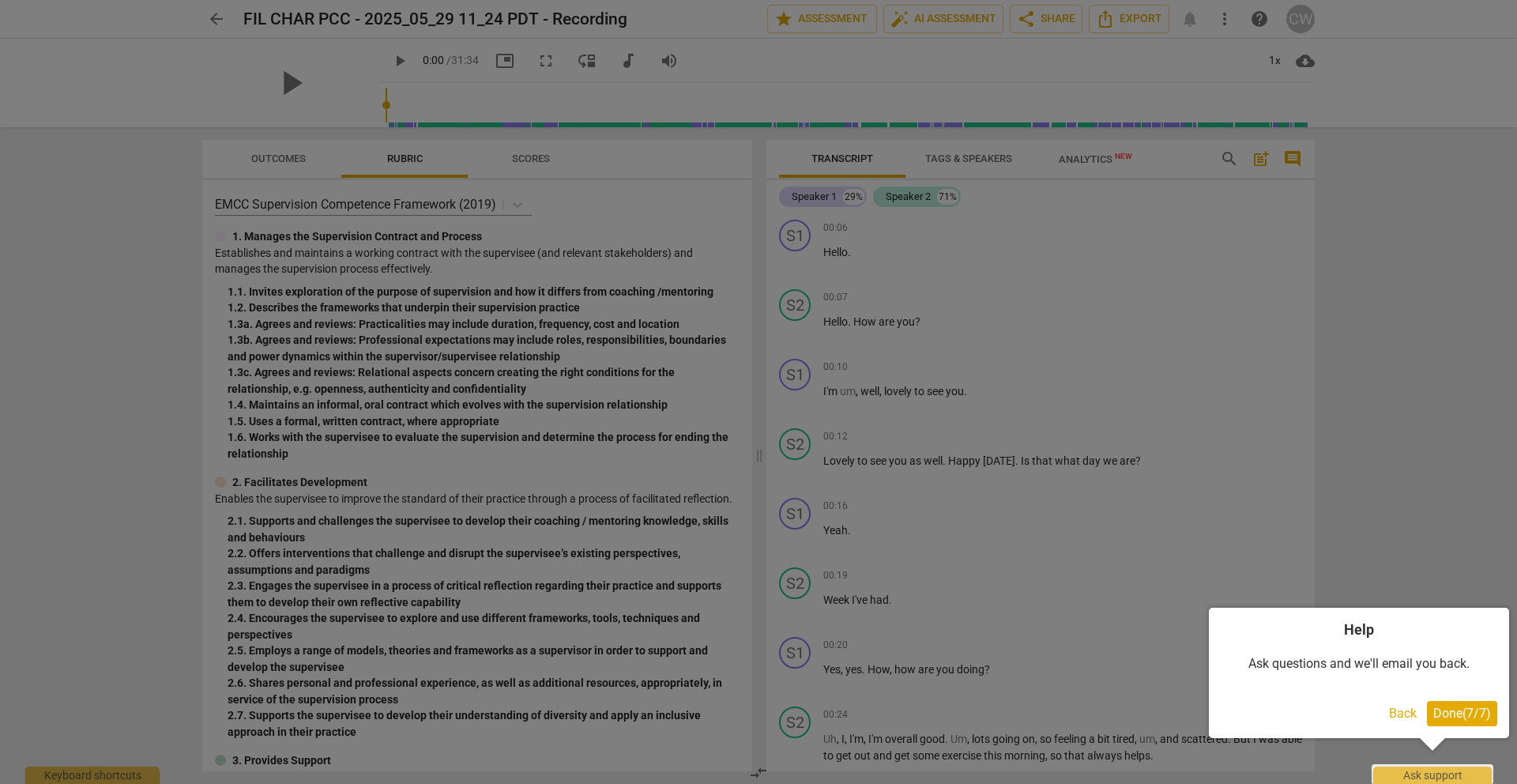
click at [1445, 714] on span "Done ( 7 / 7 )" at bounding box center [1461, 713] width 58 height 15
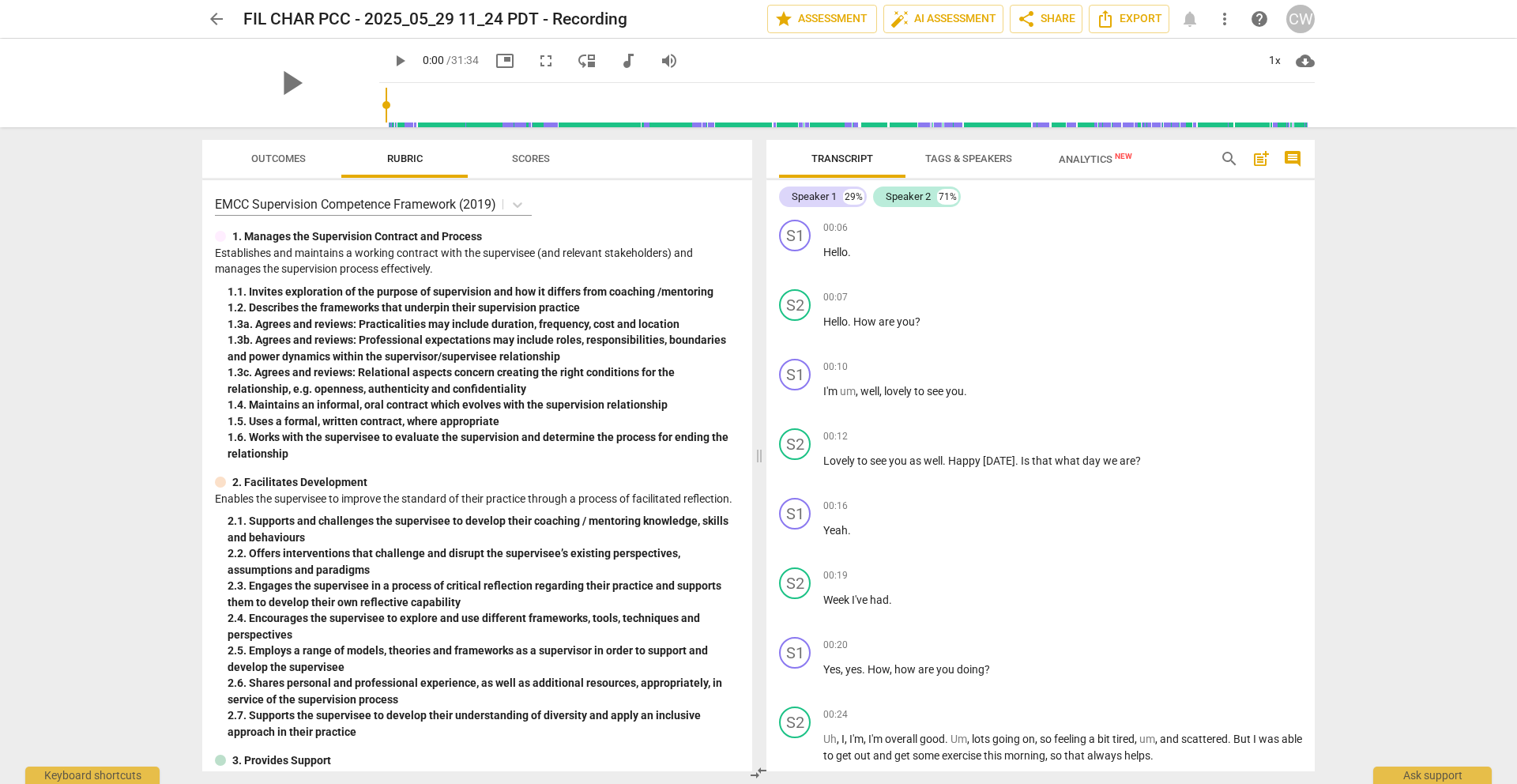
click at [982, 158] on span "Tags & Speakers" at bounding box center [968, 158] width 87 height 12
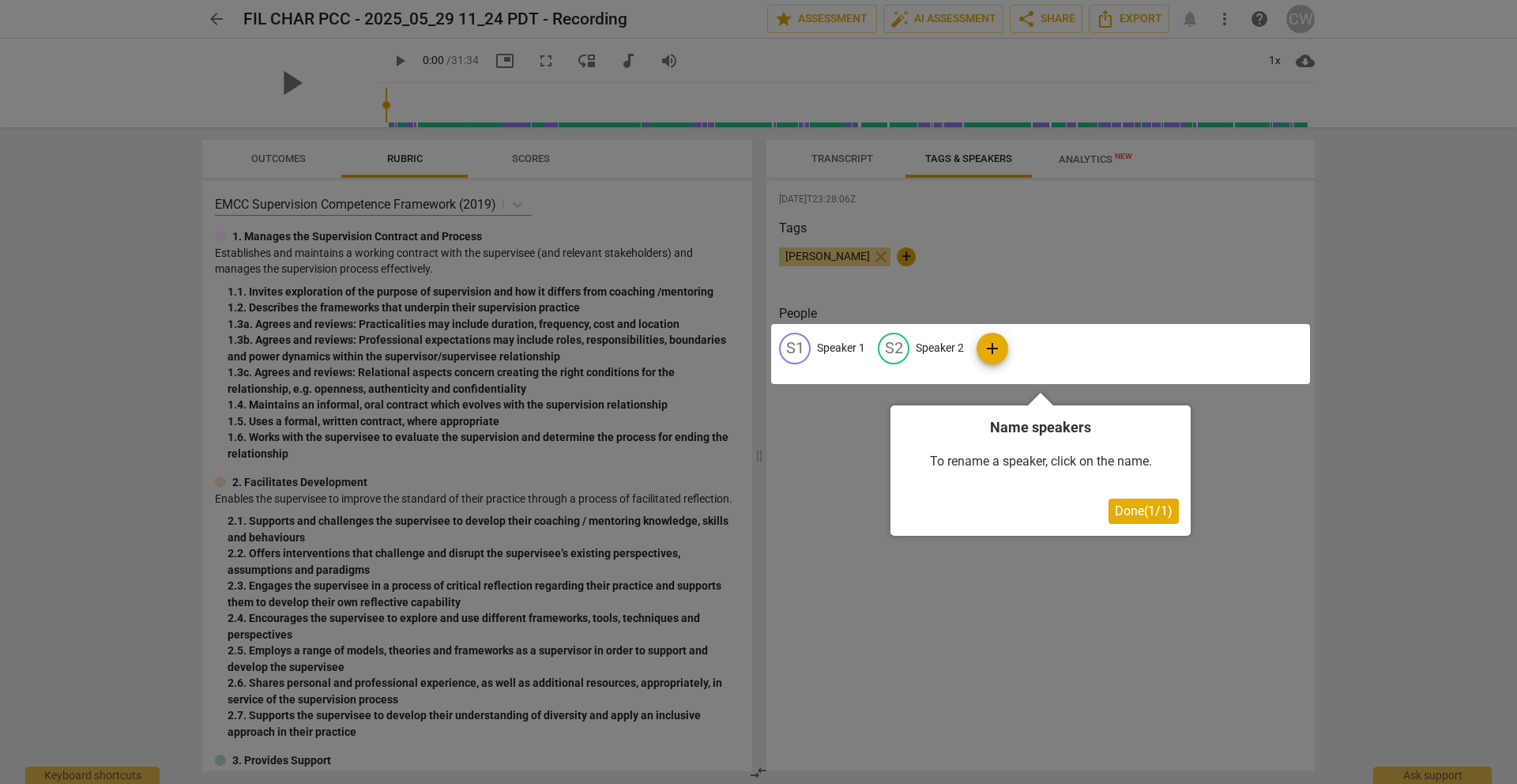
click at [1137, 504] on span "Done ( 1 / 1 )" at bounding box center [1143, 511] width 58 height 15
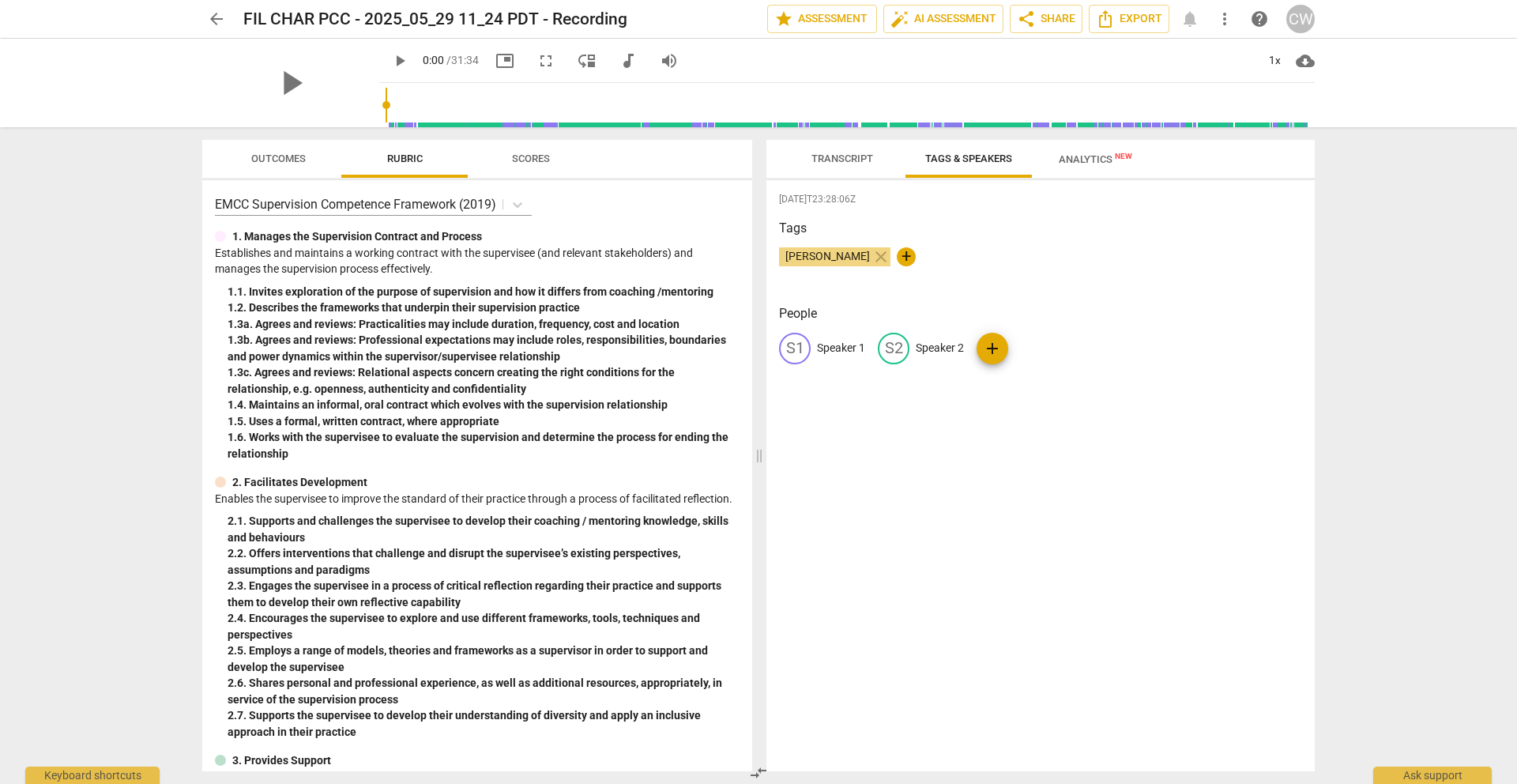
click at [837, 344] on p "Speaker 1" at bounding box center [841, 349] width 48 height 17
click at [828, 162] on span "Transcript" at bounding box center [842, 158] width 61 height 12
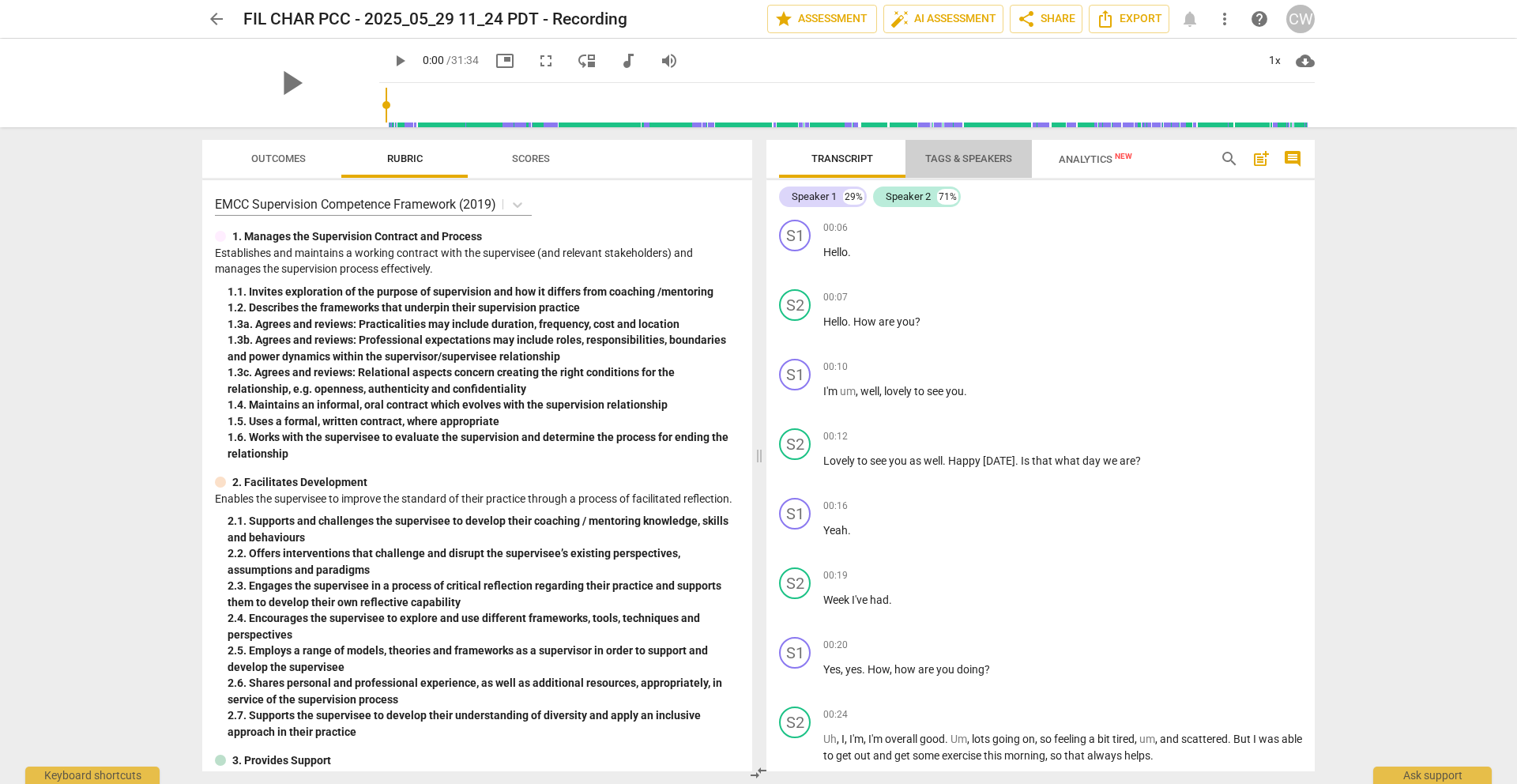
click at [967, 165] on span "Tags & Speakers" at bounding box center [968, 159] width 125 height 22
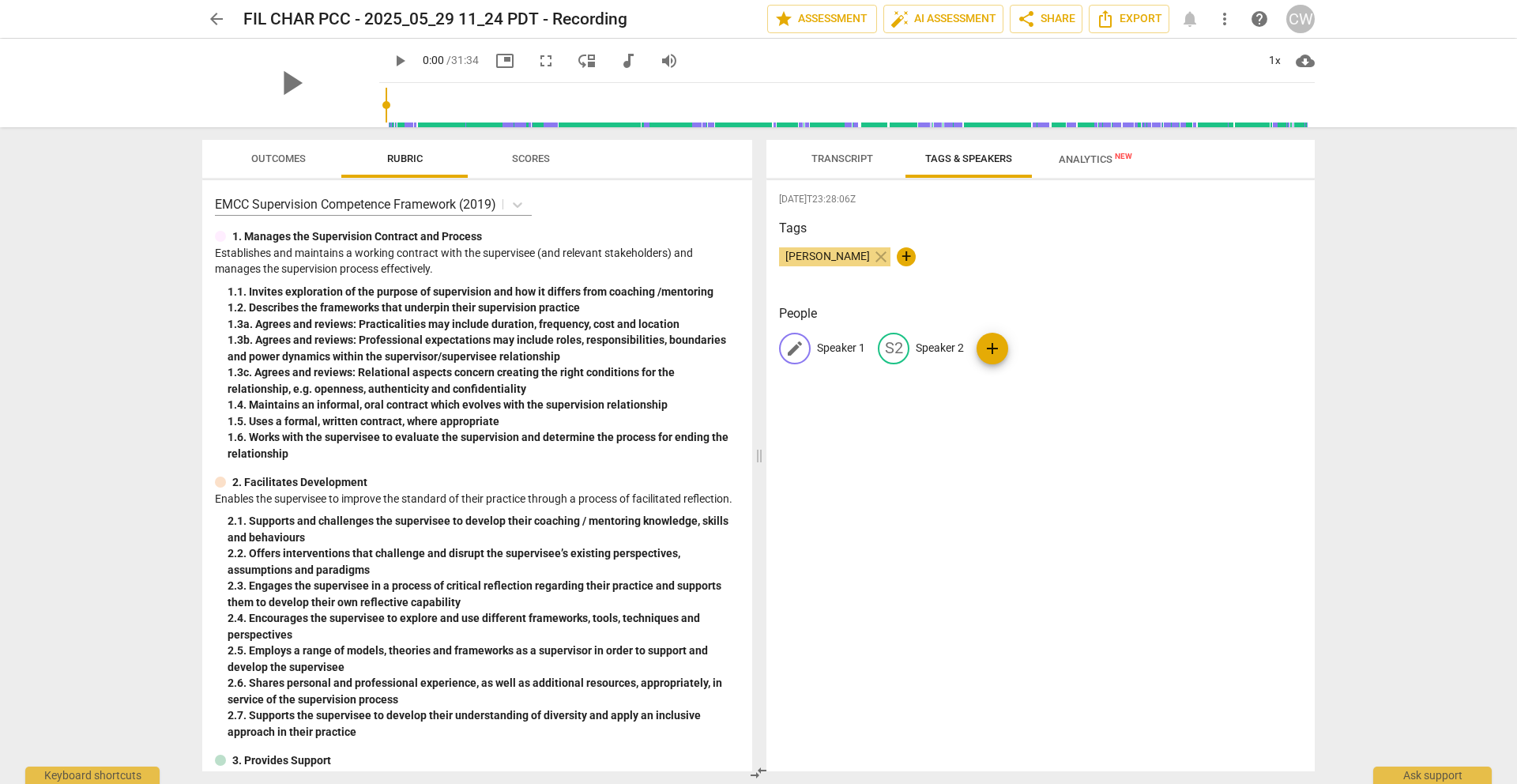
click at [834, 349] on p "Speaker 1" at bounding box center [841, 349] width 48 height 17
type input "Charlene"
click at [1029, 347] on p "Speaker 2" at bounding box center [1042, 349] width 48 height 17
type input "Filaree"
click at [859, 347] on p "Charlene" at bounding box center [859, 349] width 84 height 17
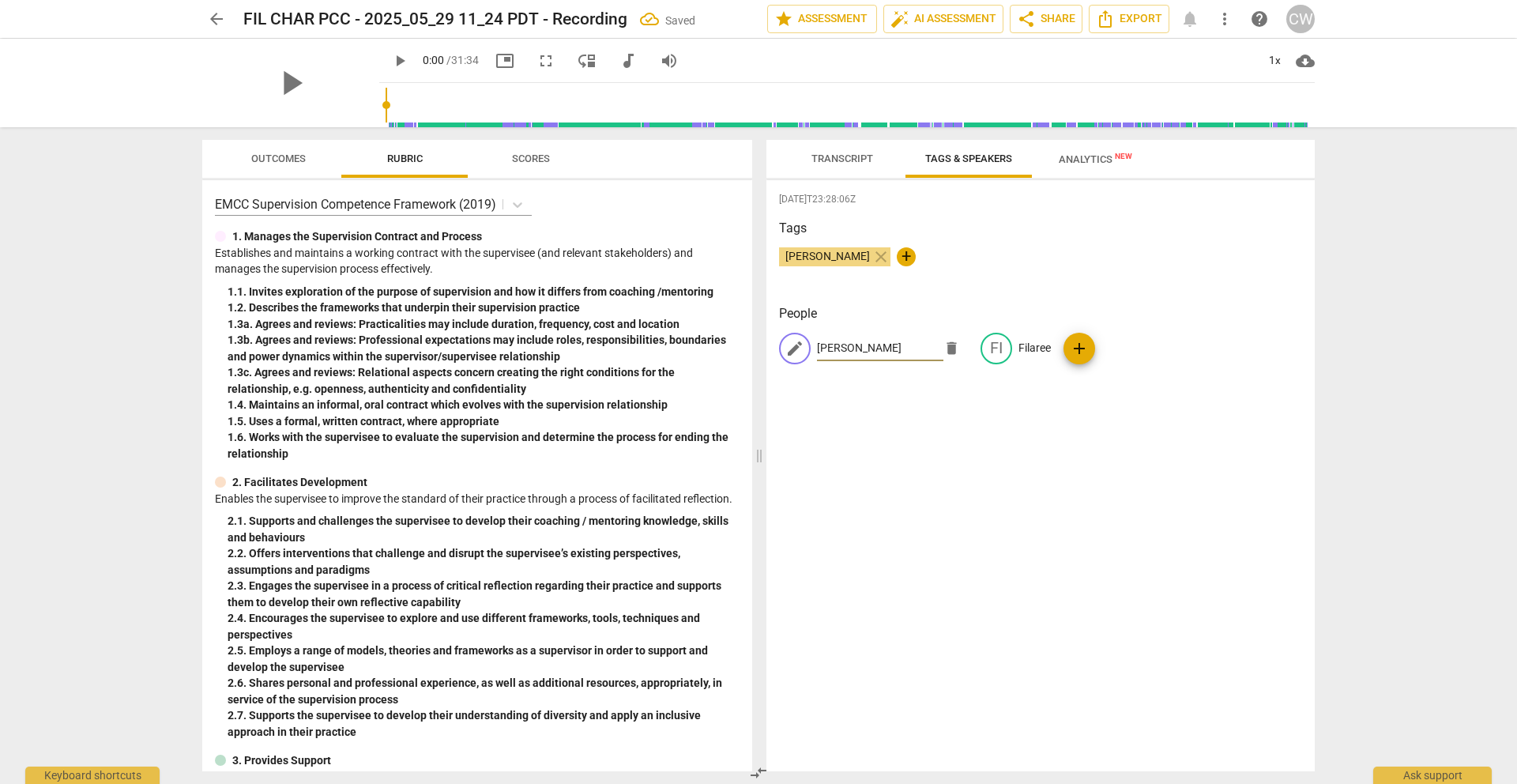
click at [866, 349] on input "Charlene" at bounding box center [880, 348] width 127 height 26
type input "[PERSON_NAME]- Coach"
click at [1018, 354] on p "Filaree" at bounding box center [1034, 349] width 32 height 17
click at [1019, 351] on input "Filaree" at bounding box center [1052, 348] width 127 height 26
type input "Filaree- Client"
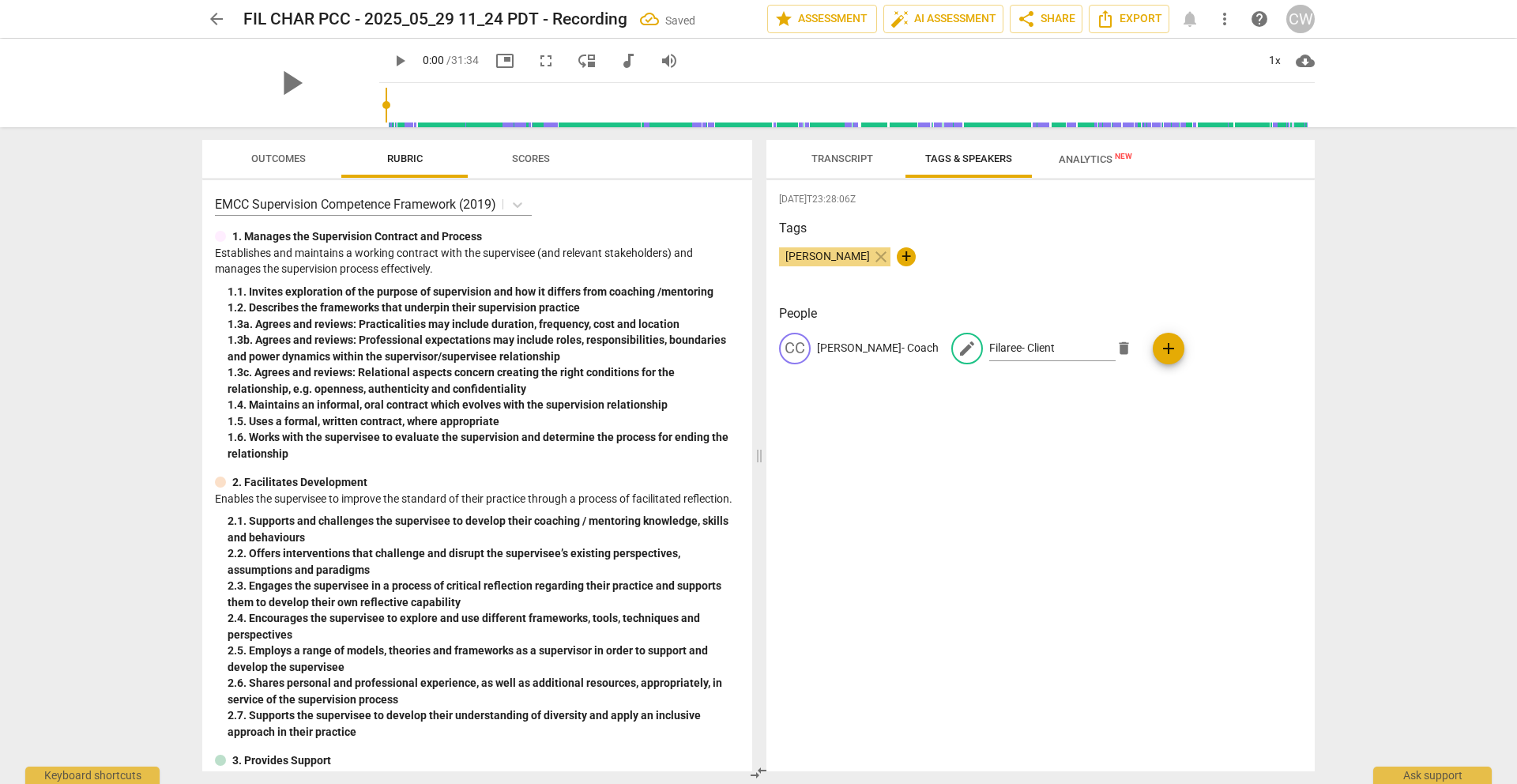
click at [1098, 452] on div "2025-08-25T23:28:06Z Tags Charlene Wilson close + People CC Charlene- Coach edi…" at bounding box center [1040, 476] width 548 height 591
click at [838, 154] on span "Transcript" at bounding box center [842, 158] width 61 height 12
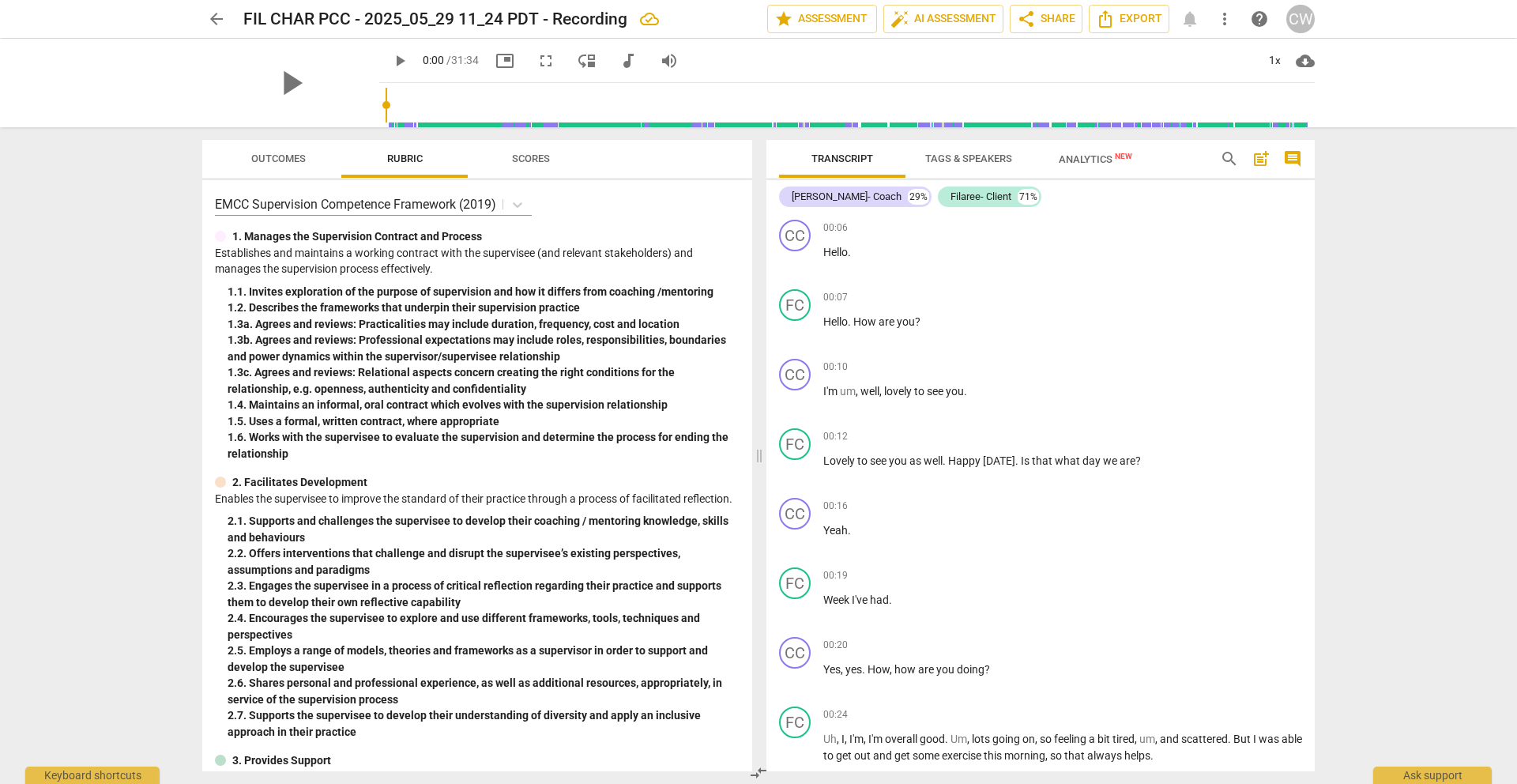
click at [1094, 156] on span "Analytics New" at bounding box center [1096, 159] width 74 height 12
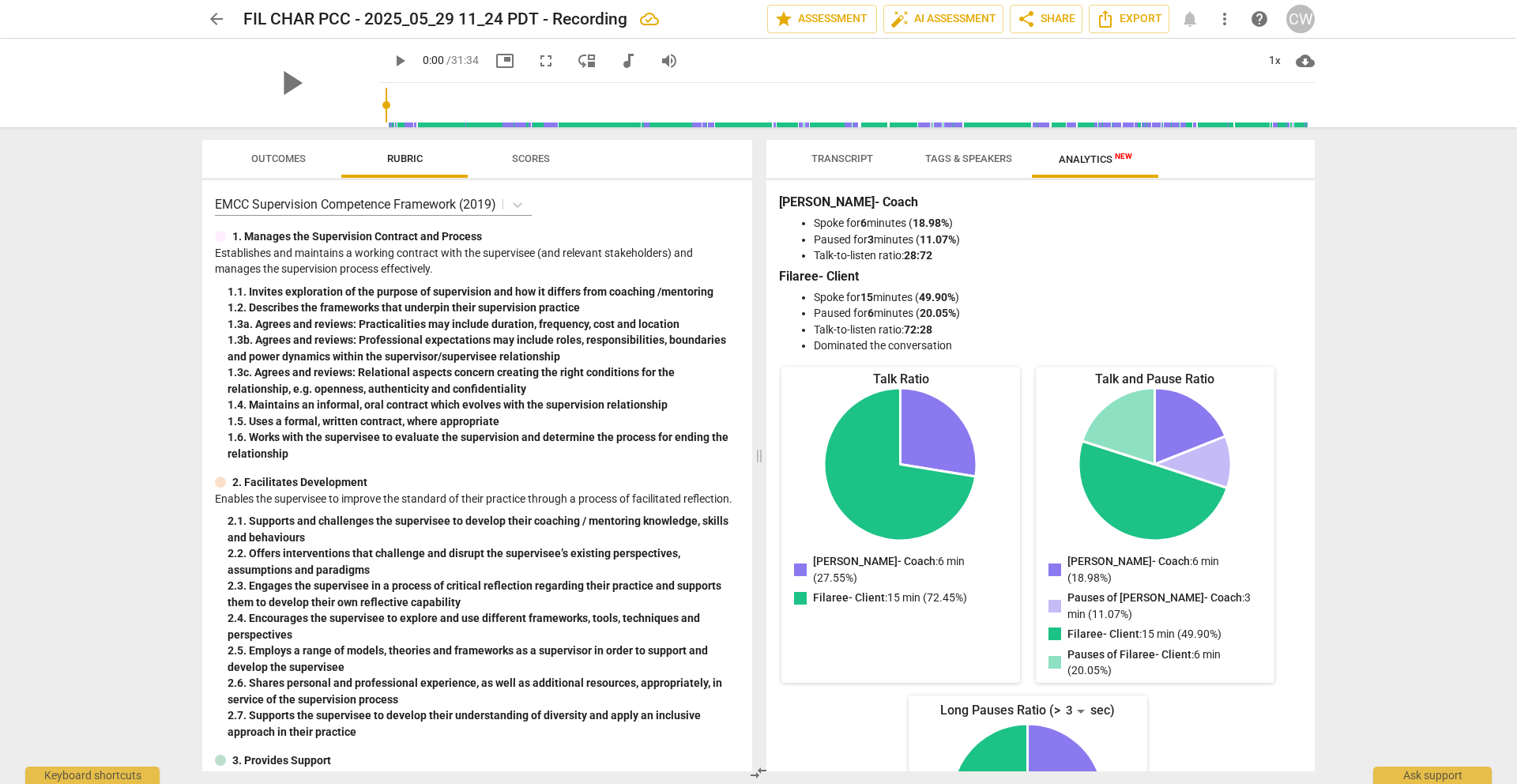
click at [984, 165] on span "Tags & Speakers" at bounding box center [968, 159] width 125 height 22
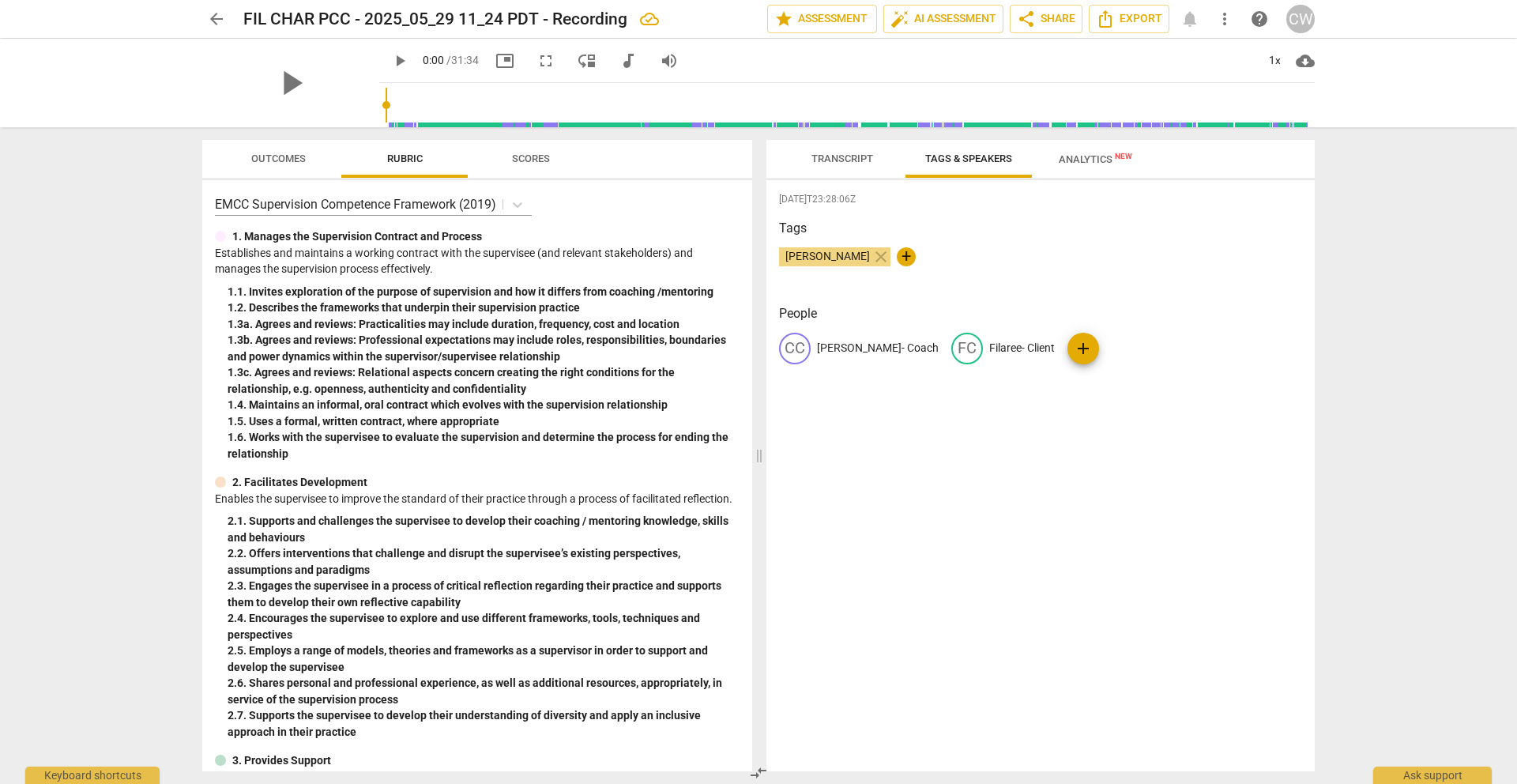
click at [855, 158] on span "Transcript" at bounding box center [842, 158] width 61 height 12
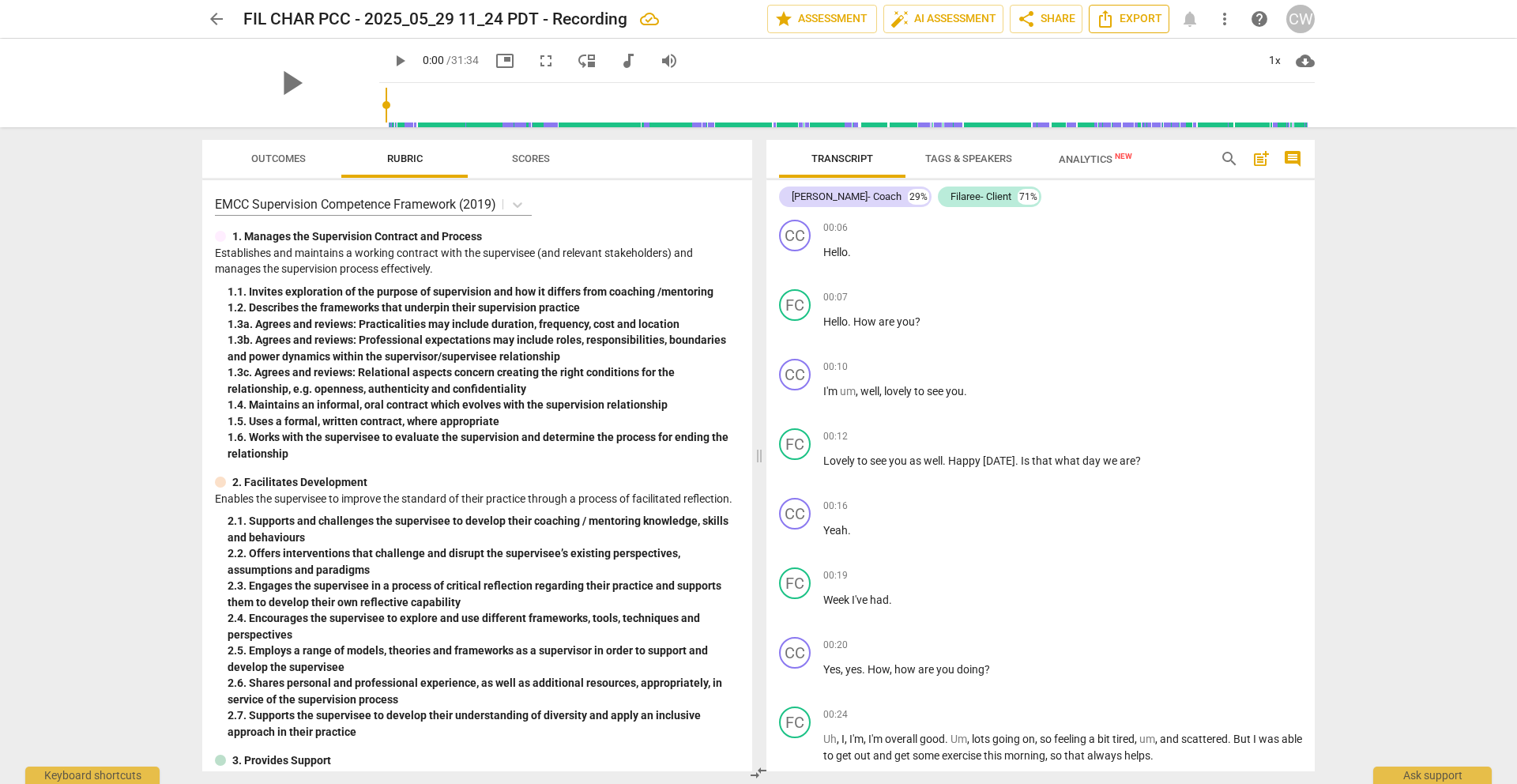
click at [1141, 18] on span "Export" at bounding box center [1129, 19] width 66 height 19
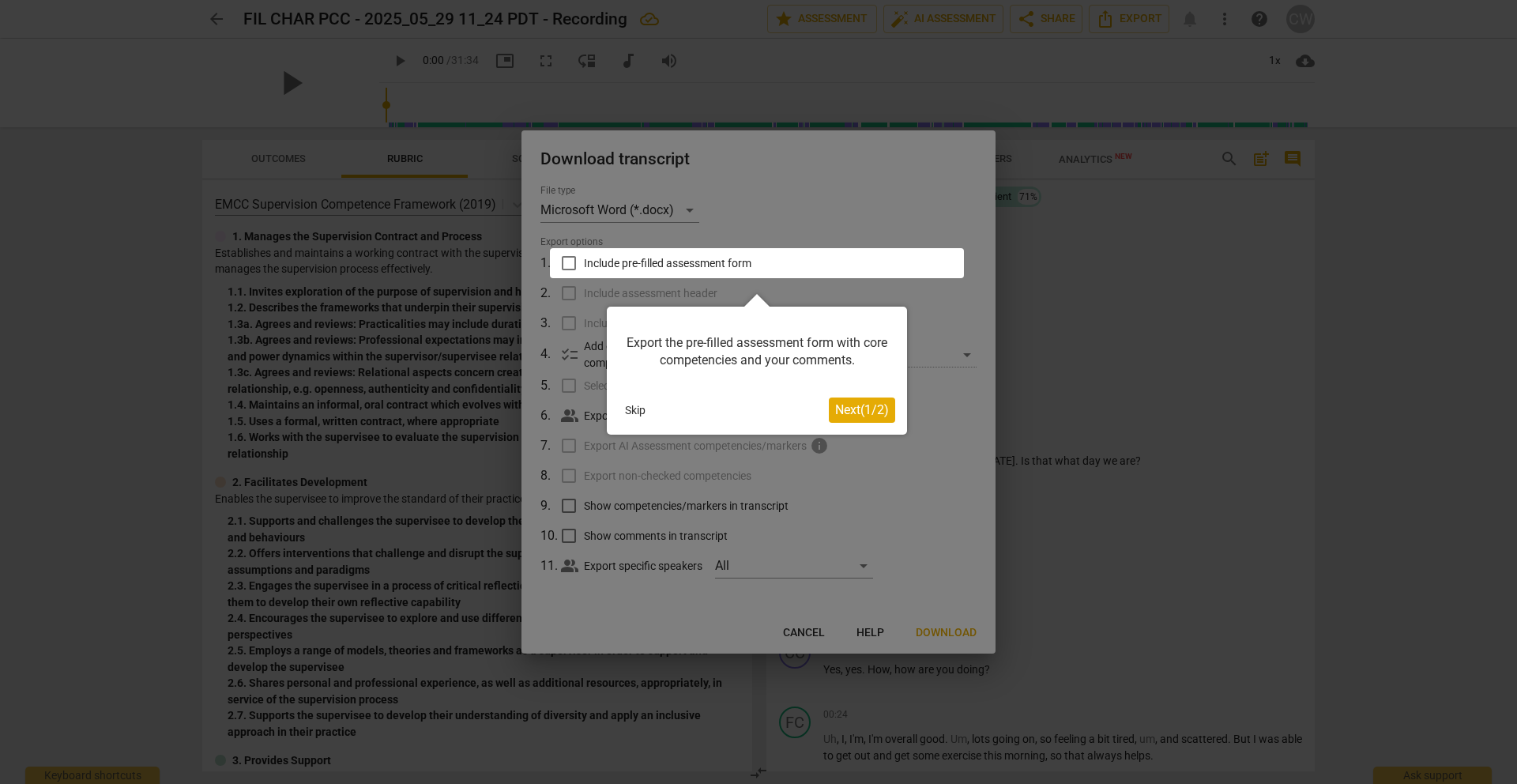
click at [854, 415] on span "Next ( 1 / 2 )" at bounding box center [861, 410] width 54 height 15
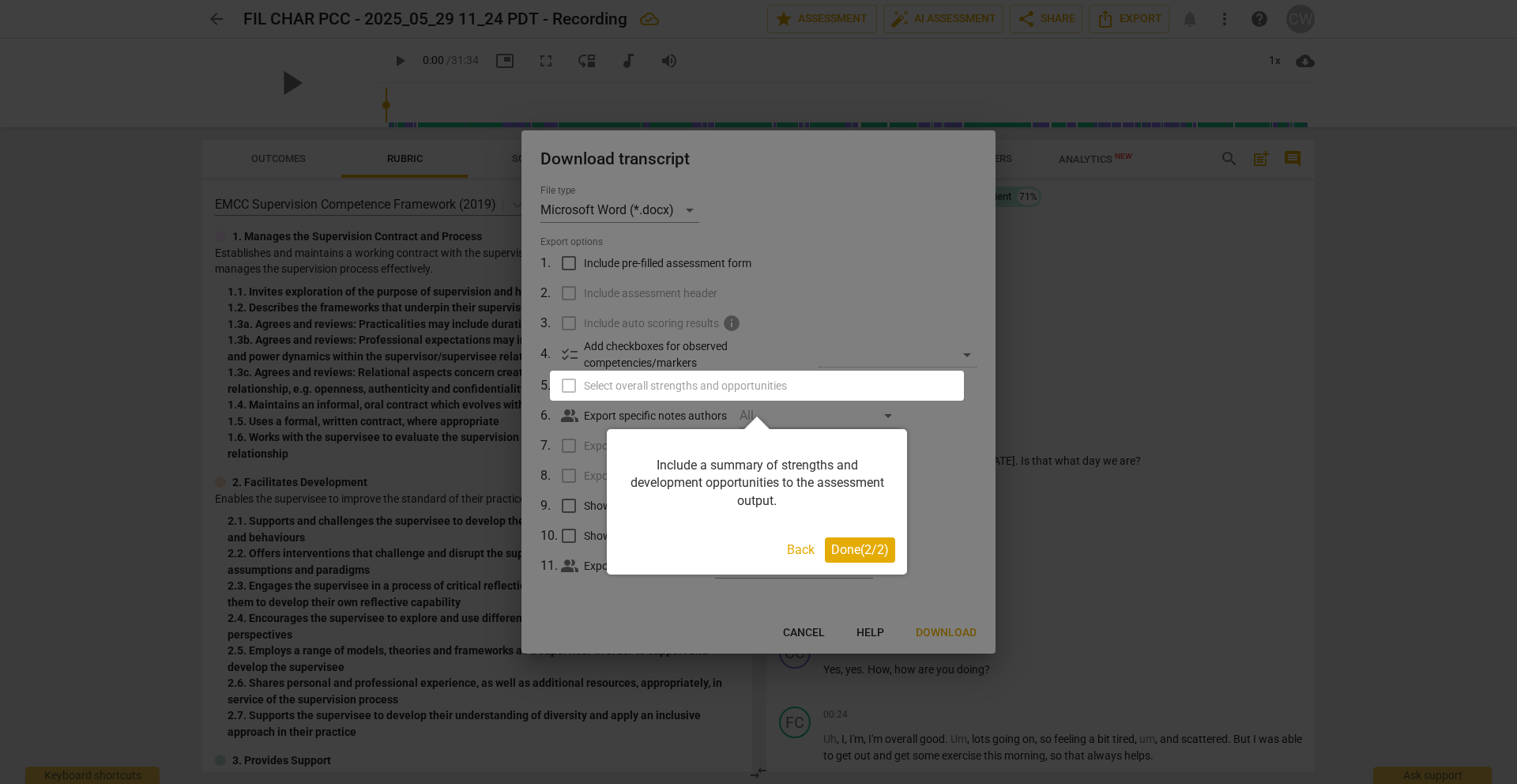
click at [877, 543] on span "Done ( 2 / 2 )" at bounding box center [860, 550] width 58 height 15
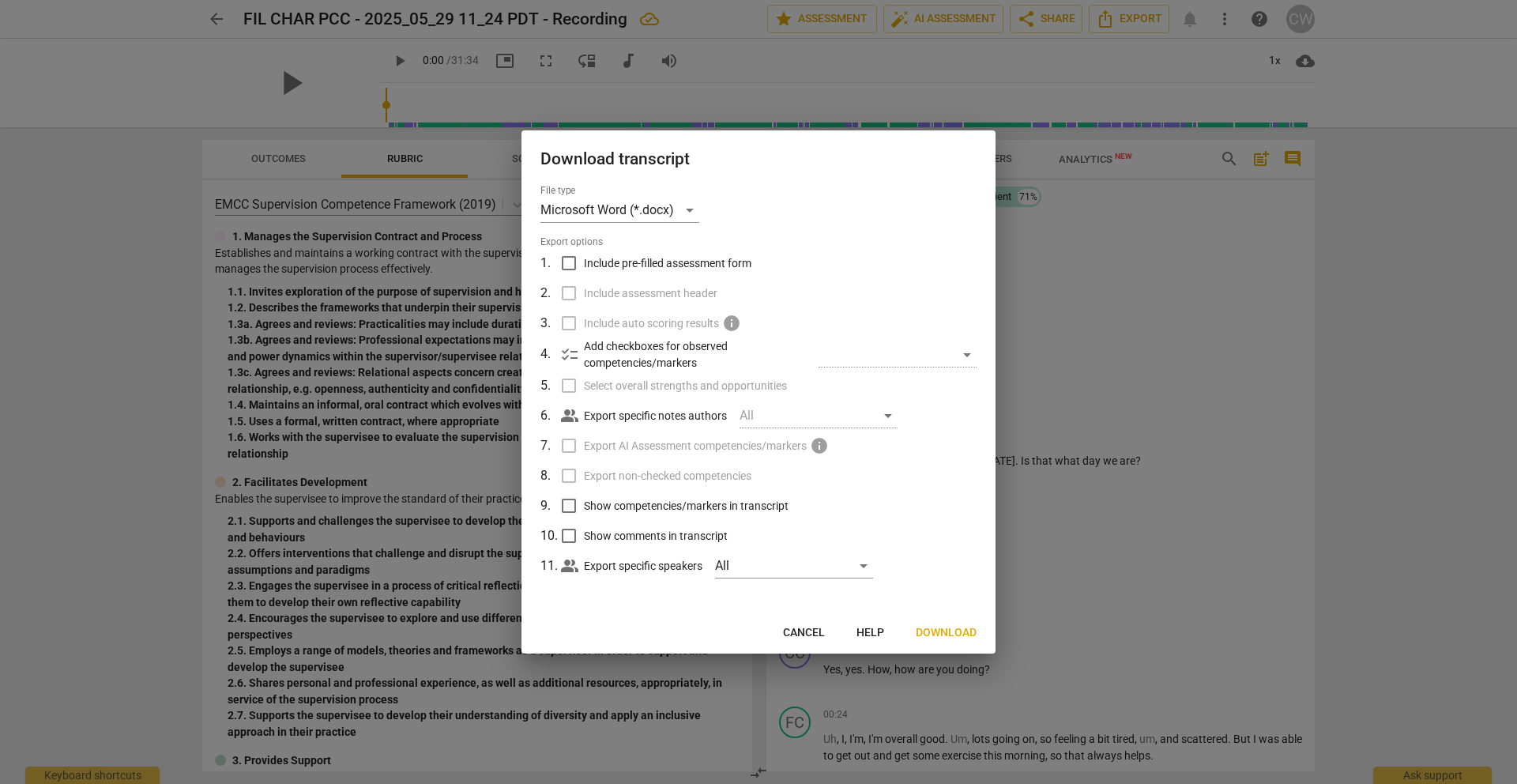
click at [568, 264] on input "Include pre-filled assessment form" at bounding box center [569, 264] width 30 height 30
checkbox input "true"
click at [570, 383] on input "Select overall strengths and opportunities" at bounding box center [569, 385] width 30 height 30
checkbox input "true"
click at [571, 295] on input "Include assessment header" at bounding box center [569, 293] width 30 height 30
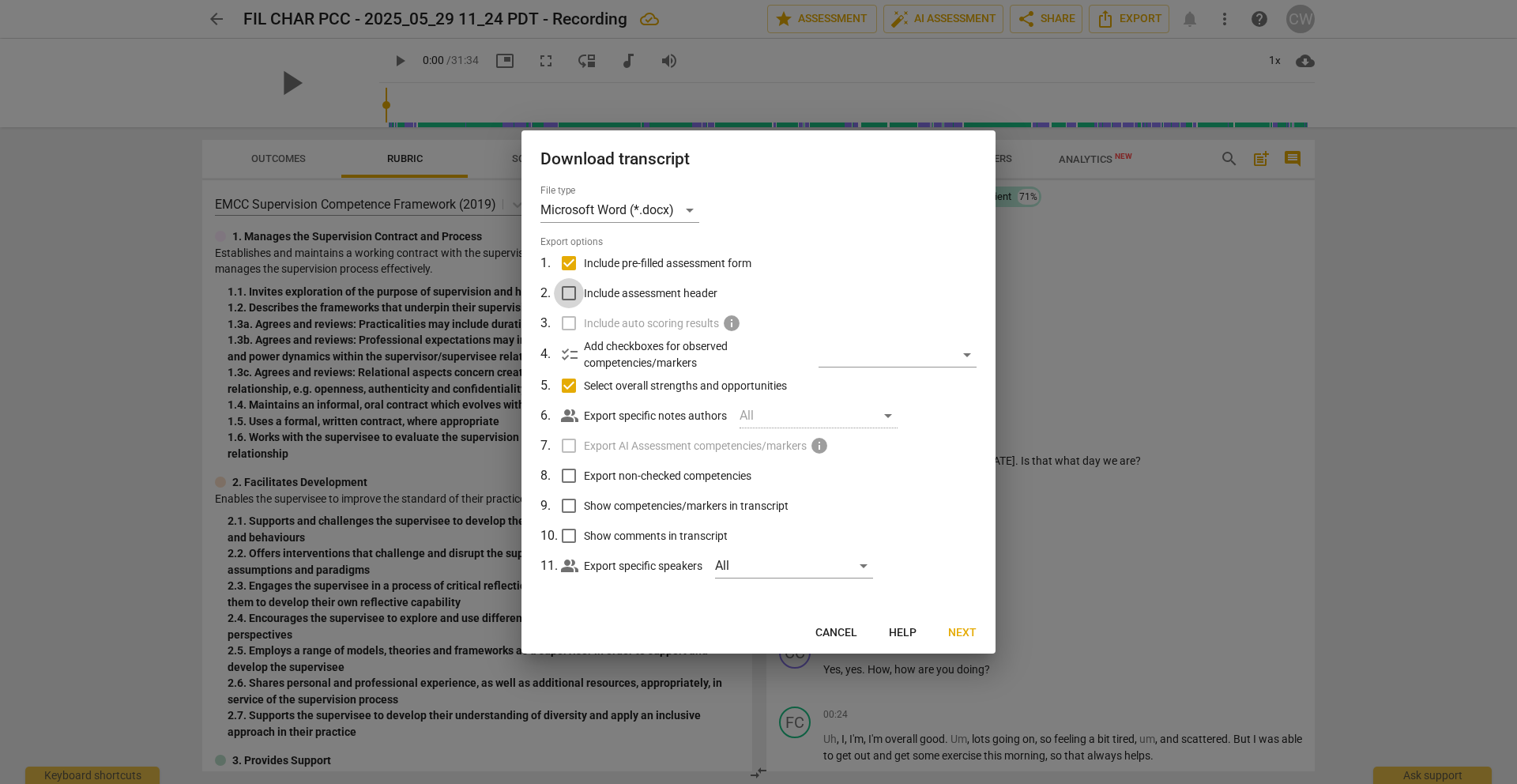
checkbox input "true"
click at [571, 504] on input "Show competencies/markers in transcript" at bounding box center [569, 505] width 30 height 30
click at [571, 509] on input "Show competencies/markers in transcript" at bounding box center [569, 505] width 30 height 30
checkbox input "false"
click at [562, 394] on input "Select overall strengths and opportunities" at bounding box center [569, 385] width 30 height 30
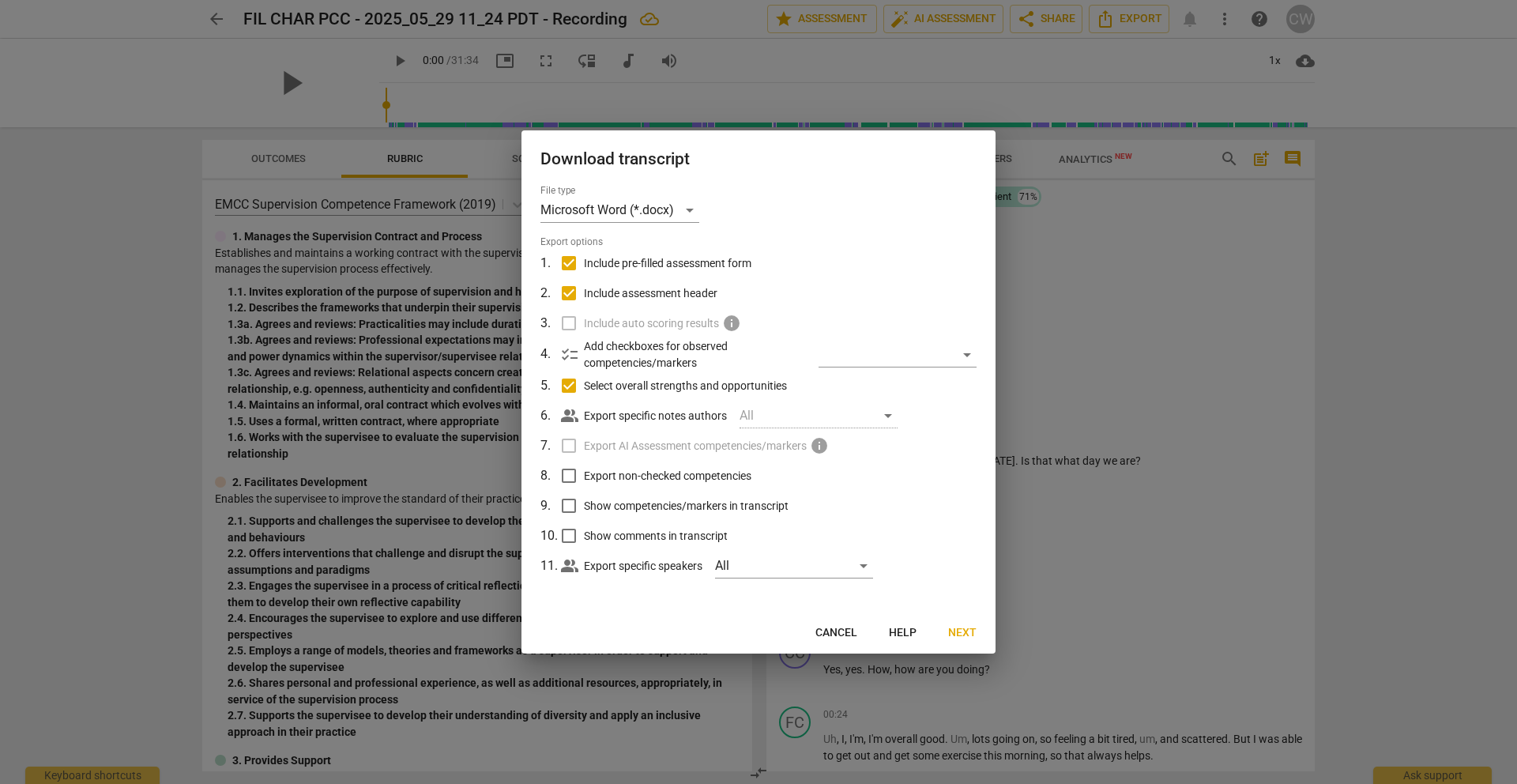
checkbox input "false"
click at [567, 297] on input "Include assessment header" at bounding box center [569, 293] width 30 height 30
checkbox input "false"
click at [567, 258] on input "Include pre-filled assessment form" at bounding box center [569, 264] width 30 height 30
checkbox input "false"
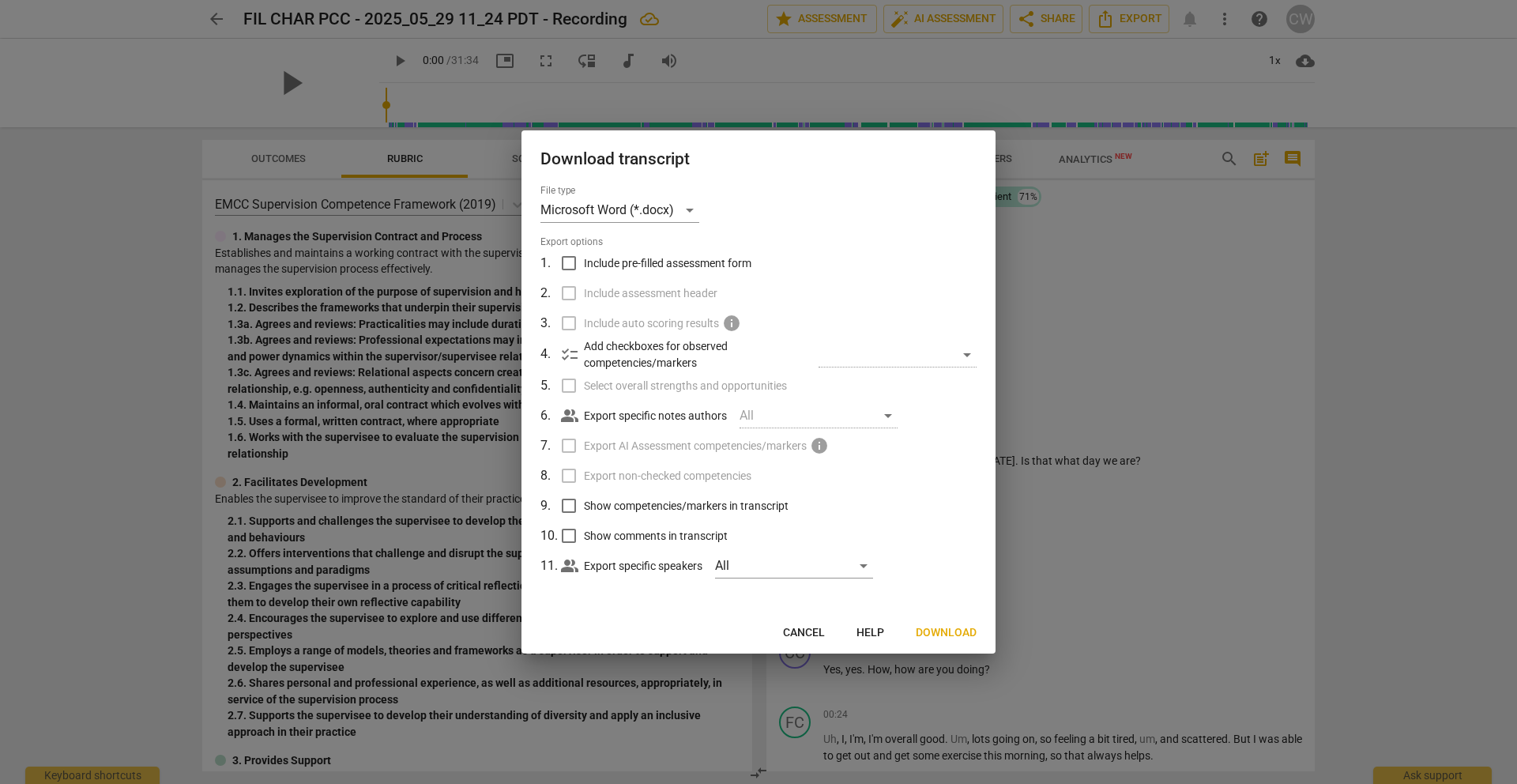
click at [808, 631] on span "Cancel" at bounding box center [804, 633] width 42 height 16
